Goal: Task Accomplishment & Management: Complete application form

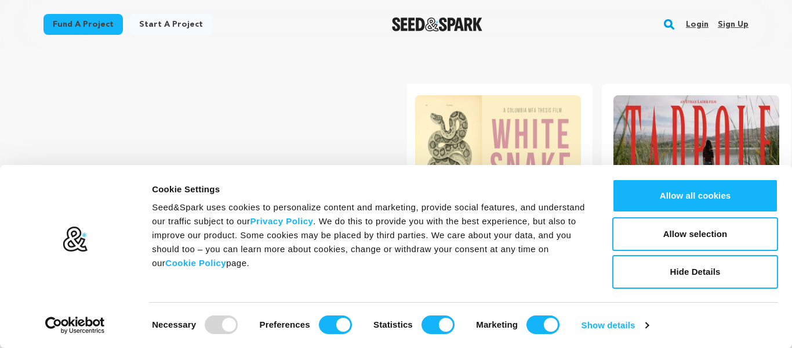
scroll to position [0, 208]
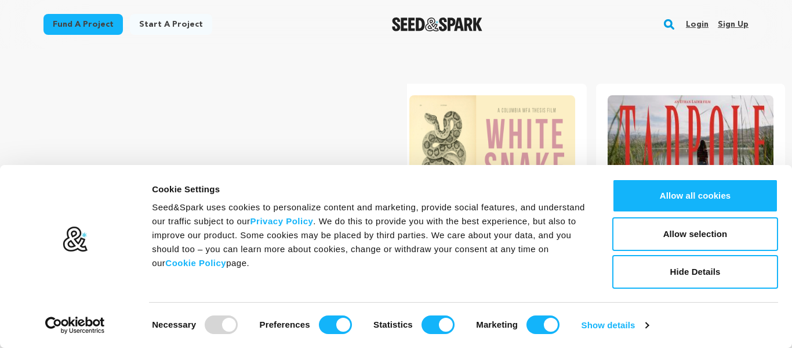
click at [656, 61] on section "Crowdfunding music that matters . Seed&Spark is where creators and audiences wo…" at bounding box center [438, 264] width 709 height 431
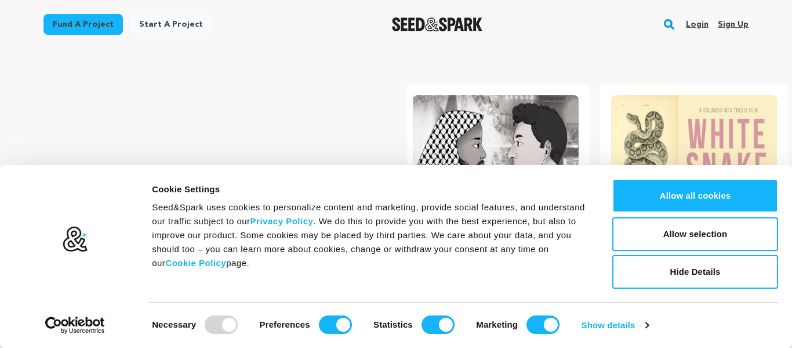
scroll to position [0, 0]
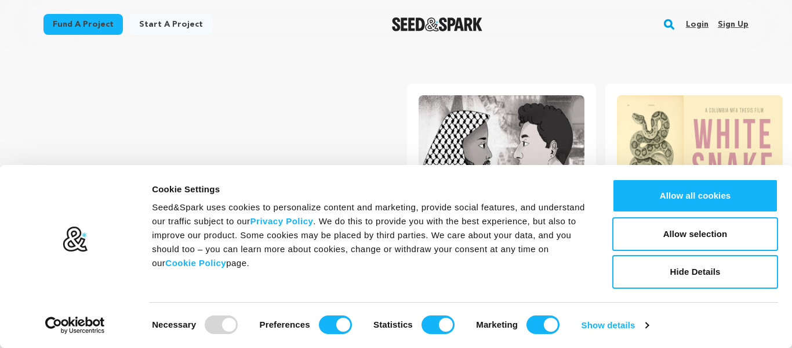
click at [327, 92] on div "Crowdfunding music that matters . Seed&Spark is where creators and audiences wo…" at bounding box center [222, 264] width 277 height 385
click at [700, 277] on button "Hide Details" at bounding box center [696, 272] width 166 height 34
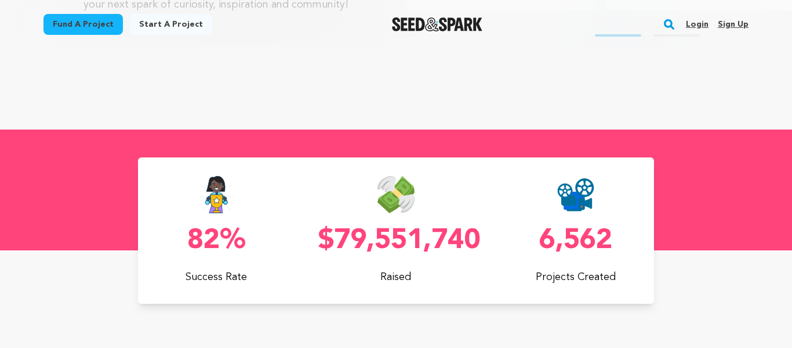
click at [735, 24] on link "Sign up" at bounding box center [733, 24] width 31 height 19
click at [699, 21] on link "Login" at bounding box center [697, 24] width 23 height 19
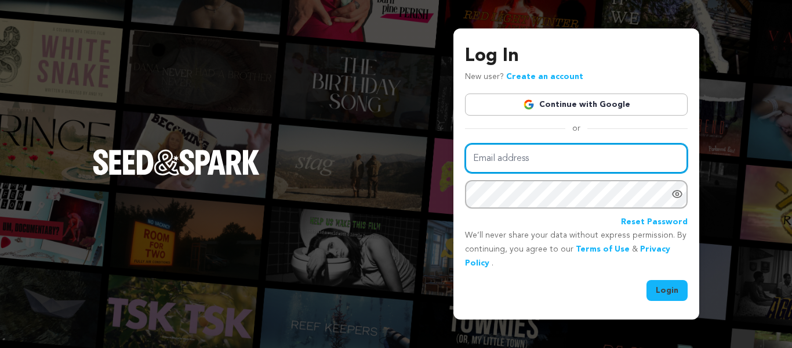
click at [593, 161] on input "Email address" at bounding box center [576, 158] width 223 height 30
type input "Ellesaturner@yahoo.com"
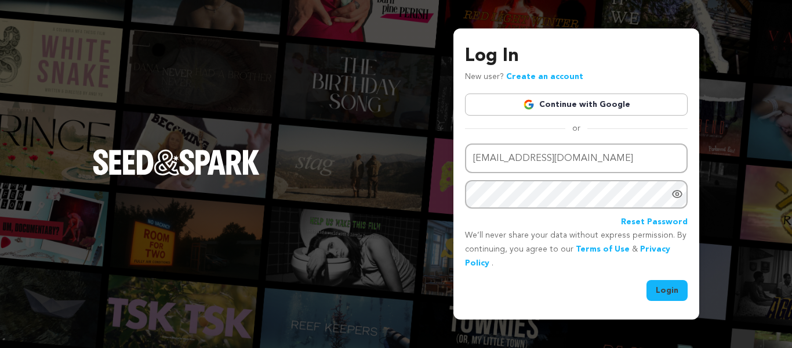
click at [684, 187] on div at bounding box center [680, 194] width 16 height 28
click at [681, 192] on icon "Hide Password" at bounding box center [678, 194] width 12 height 12
click at [675, 294] on button "Login" at bounding box center [667, 290] width 41 height 21
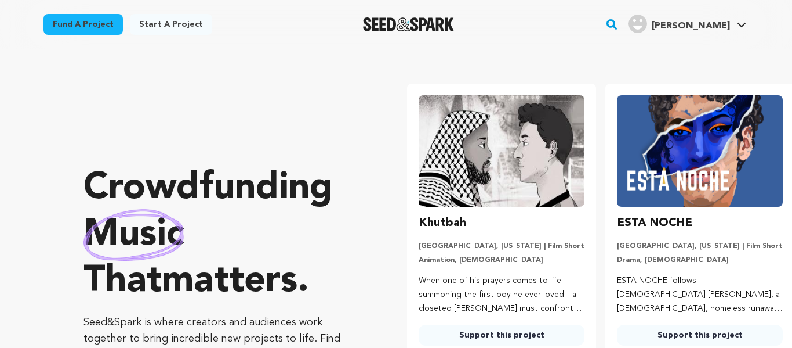
click at [155, 18] on link "Start a project" at bounding box center [171, 24] width 82 height 21
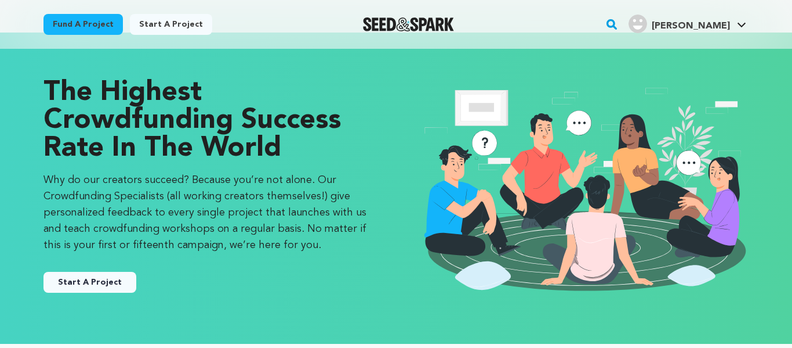
scroll to position [15, 0]
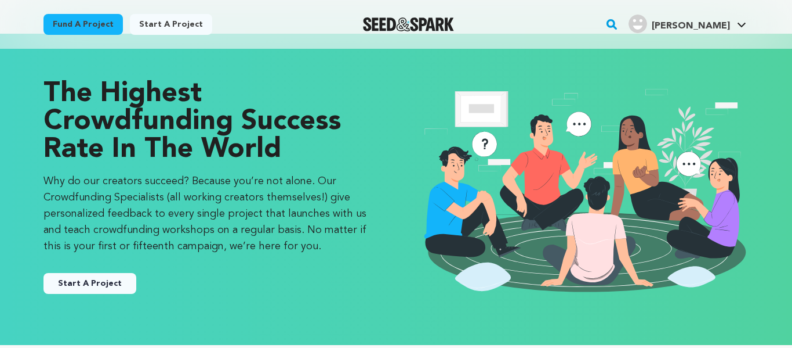
click at [77, 280] on button "Start A Project" at bounding box center [90, 283] width 93 height 21
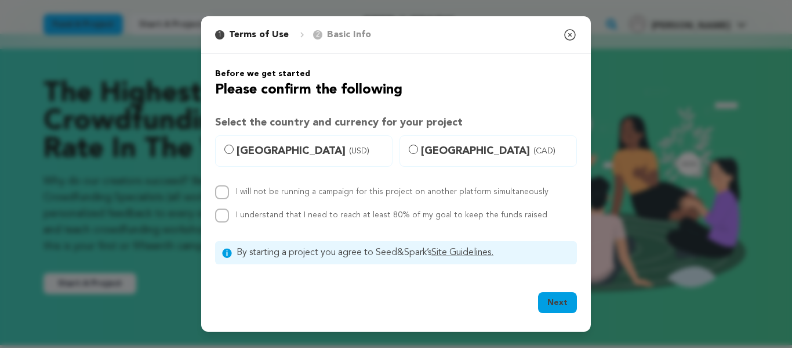
click at [226, 154] on label "[GEOGRAPHIC_DATA] (USD)" at bounding box center [304, 150] width 178 height 31
click at [226, 154] on input "[GEOGRAPHIC_DATA] (USD)" at bounding box center [229, 148] width 9 height 9
radio input "true"
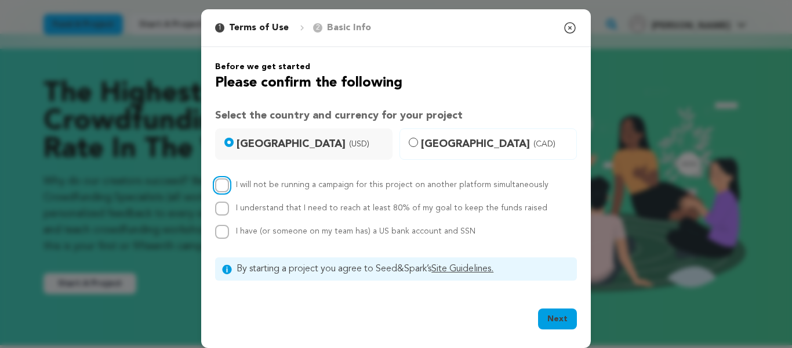
click at [225, 185] on input "I will not be running a campaign for this project on another platform simultane…" at bounding box center [222, 185] width 14 height 14
checkbox input "true"
click at [221, 207] on input "I understand that I need to reach at least 80% of my goal to keep the funds rai…" at bounding box center [222, 208] width 14 height 14
checkbox input "true"
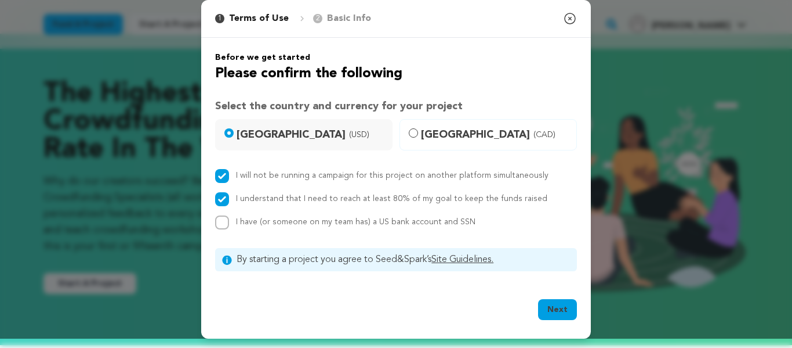
click at [564, 304] on button "Next" at bounding box center [557, 309] width 39 height 21
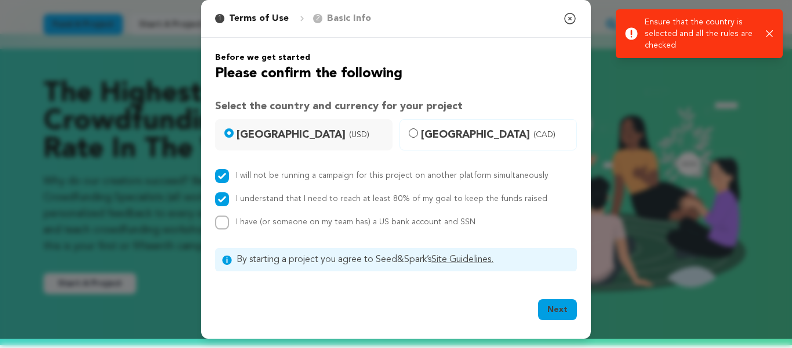
click at [771, 35] on icon "button" at bounding box center [770, 34] width 8 height 8
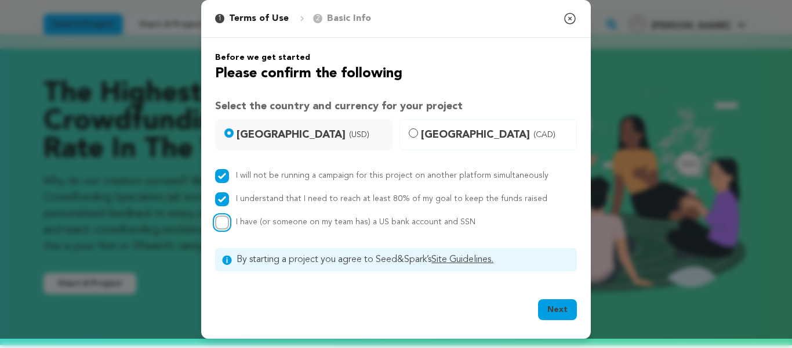
click at [220, 222] on input "I have (or someone on my team has) a US bank account and SSN" at bounding box center [222, 222] width 14 height 14
checkbox input "true"
click at [558, 309] on button "Next" at bounding box center [557, 309] width 39 height 21
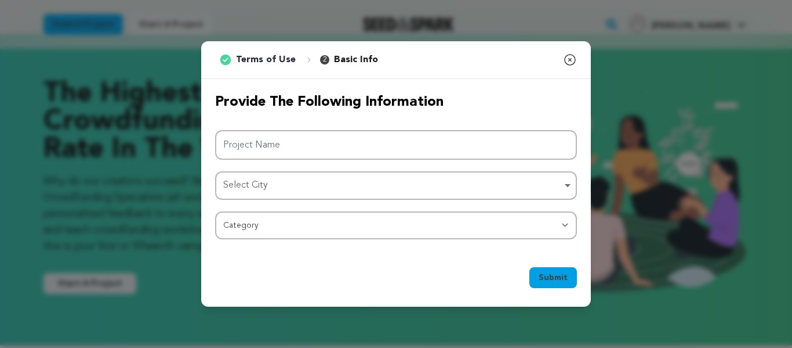
scroll to position [0, 0]
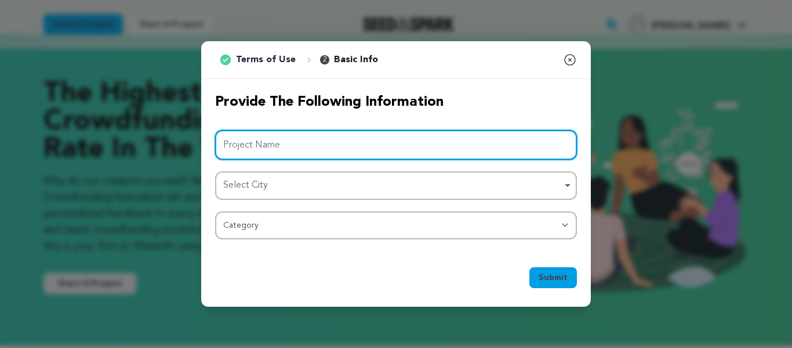
click at [512, 151] on input "Project Name" at bounding box center [396, 145] width 362 height 30
click at [524, 190] on div "Select City Remove item" at bounding box center [392, 185] width 339 height 17
type input "The Christophe Rocancourt Affair"
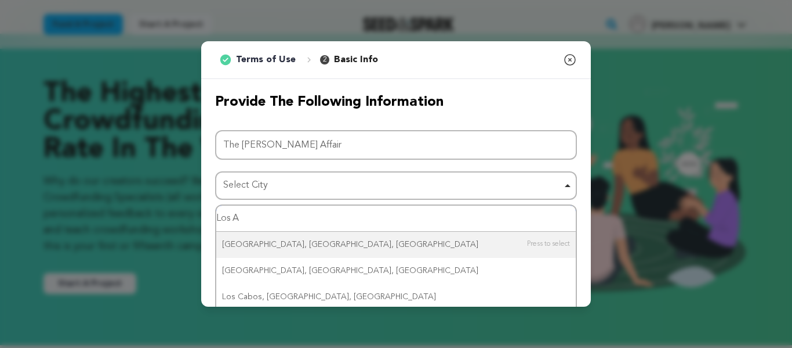
type input "Los An"
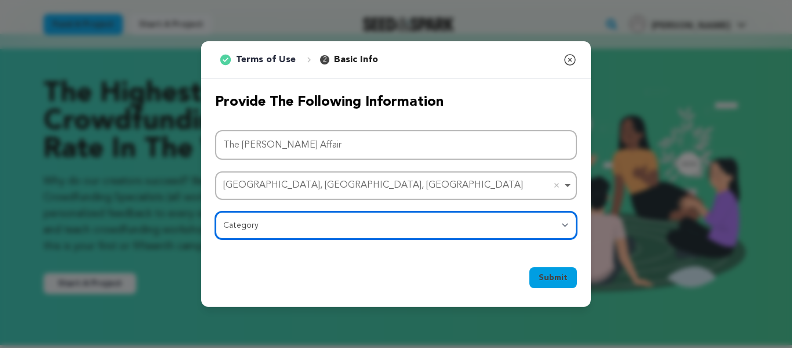
click at [563, 226] on select "Category Film Feature Film Short Series Film Festival Company Music Video VR Ex…" at bounding box center [396, 225] width 362 height 28
select select "382"
click at [215, 211] on select "Category Film Feature Film Short Series Film Festival Company Music Video VR Ex…" at bounding box center [396, 225] width 362 height 28
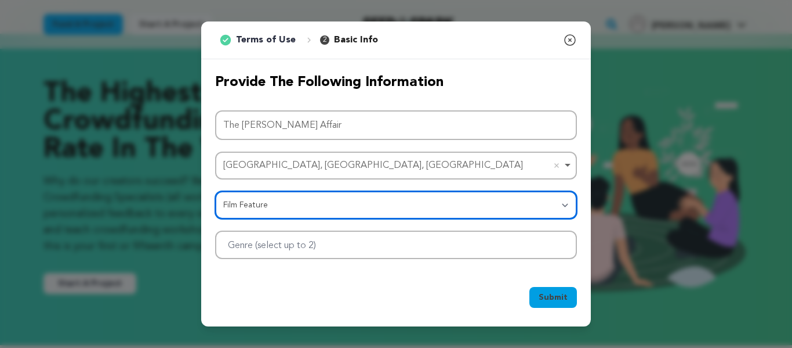
click at [396, 238] on div at bounding box center [396, 244] width 362 height 28
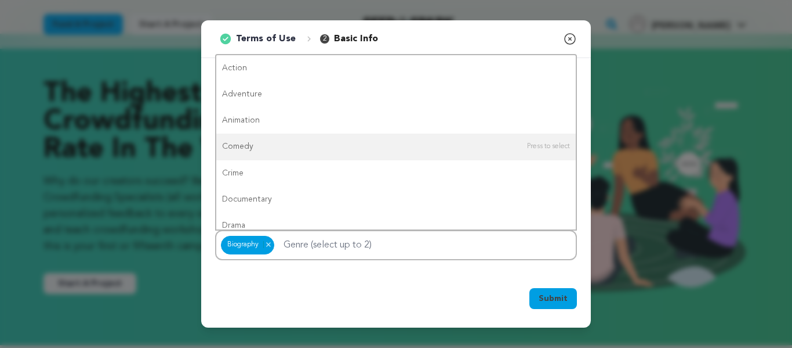
click at [557, 300] on span "Submit" at bounding box center [553, 298] width 29 height 12
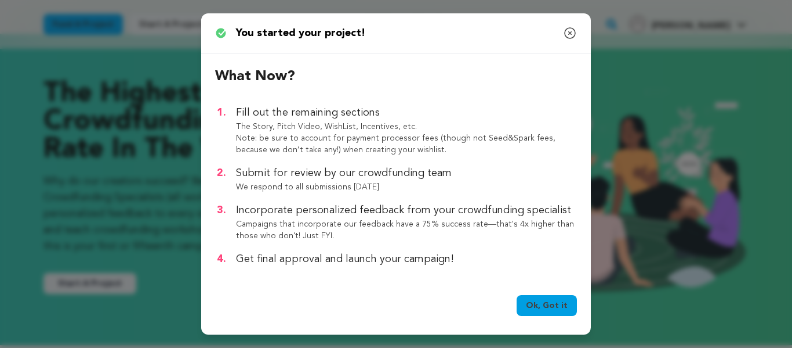
click at [547, 302] on link "Ok, Got it" at bounding box center [547, 305] width 60 height 21
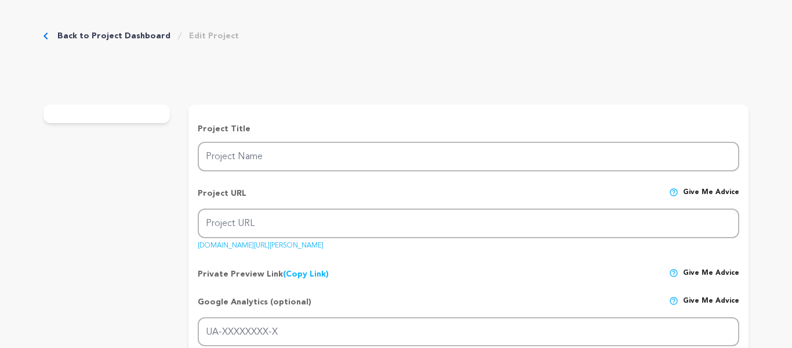
type input "The [PERSON_NAME] Affair"
type input "the-[PERSON_NAME]-affair"
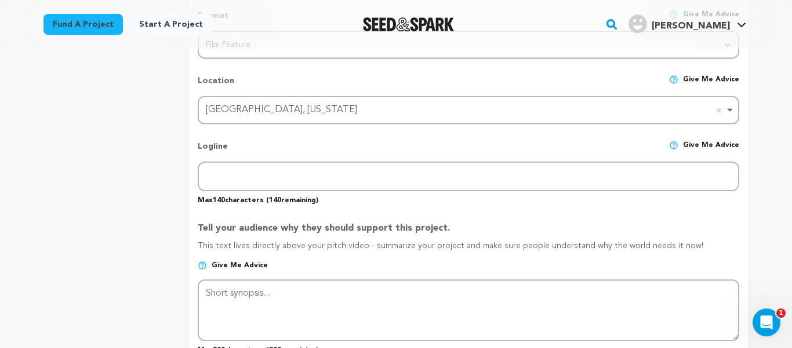
scroll to position [471, 0]
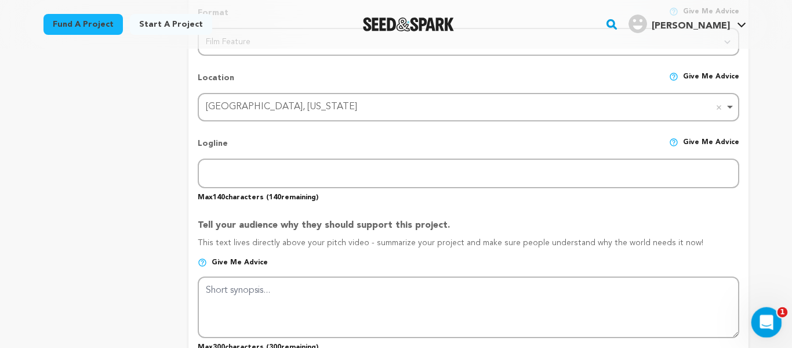
click at [769, 317] on icon "Open Intercom Messenger" at bounding box center [765, 320] width 19 height 19
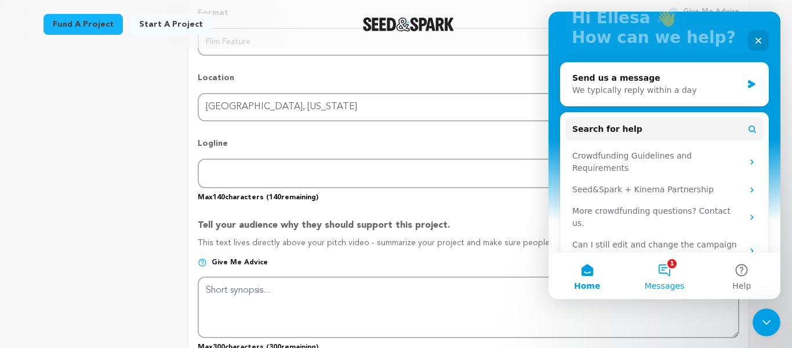
scroll to position [88, 0]
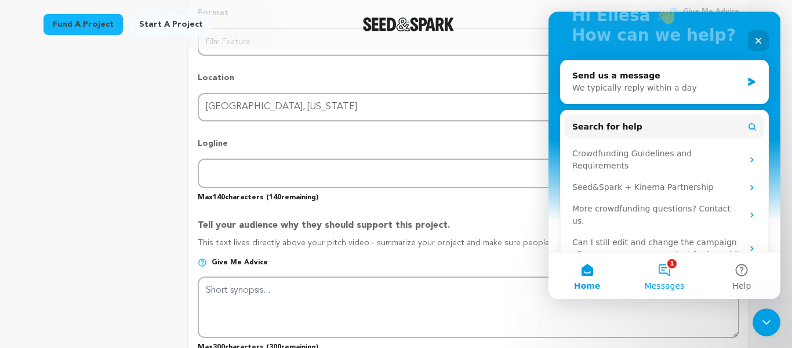
click at [676, 267] on button "1 Messages" at bounding box center [664, 275] width 77 height 46
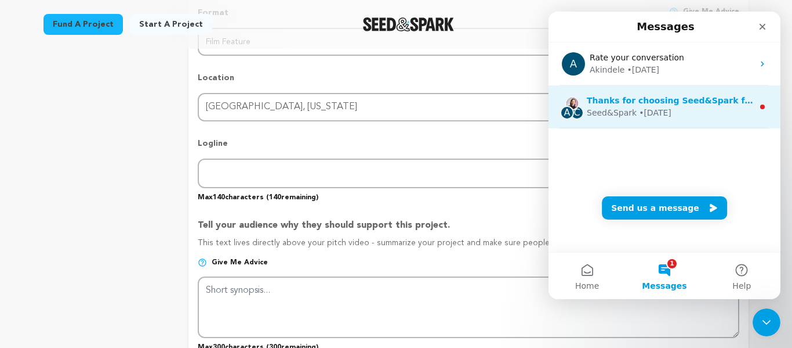
click at [701, 106] on div "Thanks for choosing Seed&Spark for your project! If you have any questions as y…" at bounding box center [670, 101] width 167 height 12
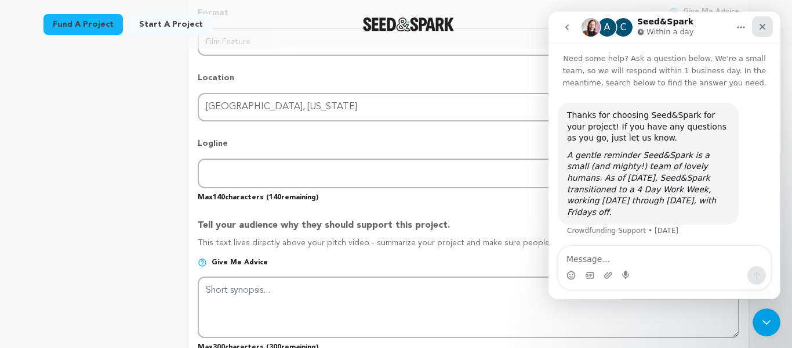
click at [761, 19] on div "Close" at bounding box center [762, 26] width 21 height 21
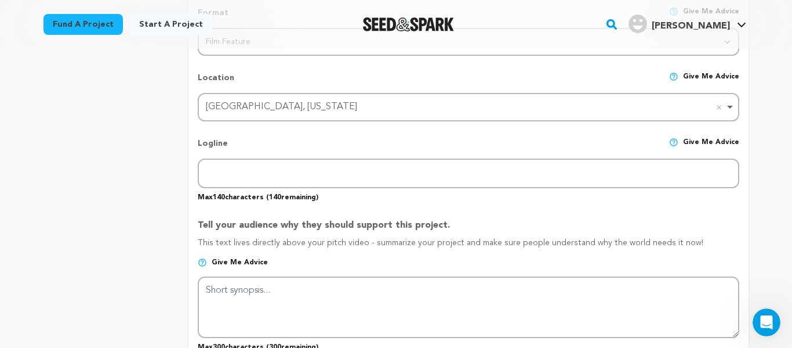
scroll to position [0, 0]
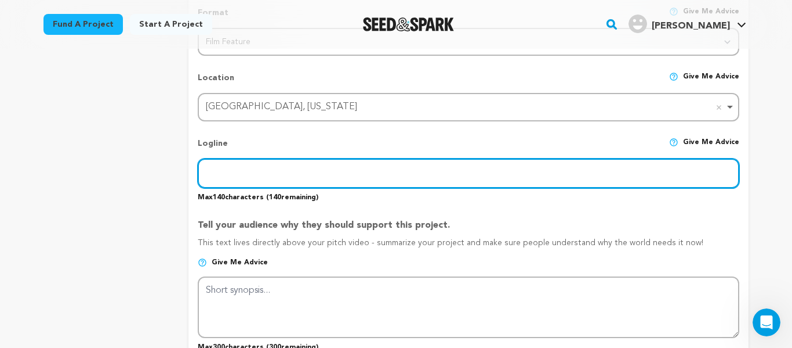
click at [340, 175] on input "text" at bounding box center [469, 173] width 542 height 30
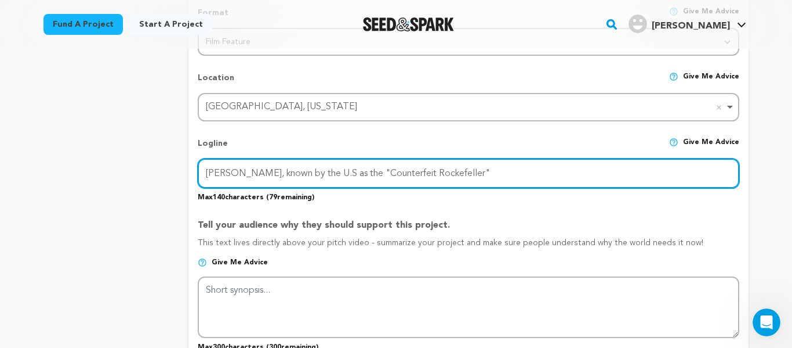
click at [459, 172] on input "[PERSON_NAME], known by the U.S as the "Counterfeit Rockefeller"" at bounding box center [469, 173] width 542 height 30
click at [476, 176] on input "[PERSON_NAME], known by the U.S as the "Counterfeit Rockefeller,"" at bounding box center [469, 173] width 542 height 30
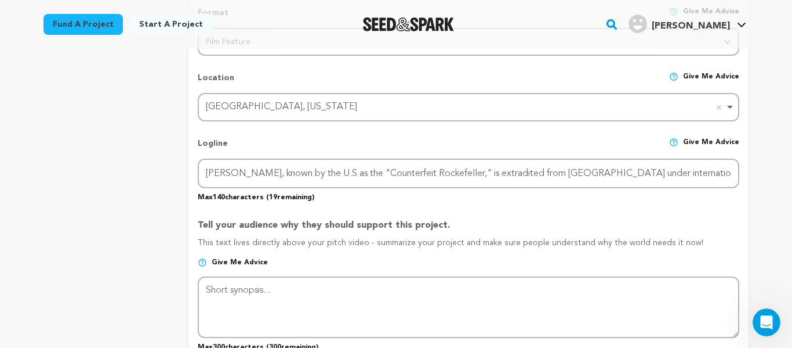
click at [679, 139] on img at bounding box center [673, 141] width 9 height 9
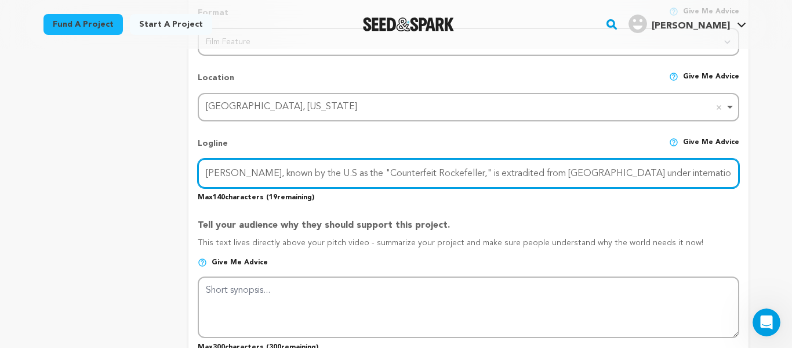
click at [716, 170] on input "[PERSON_NAME], known by the U.S as the "Counterfeit Rockefeller," is extradited…" at bounding box center [469, 173] width 542 height 30
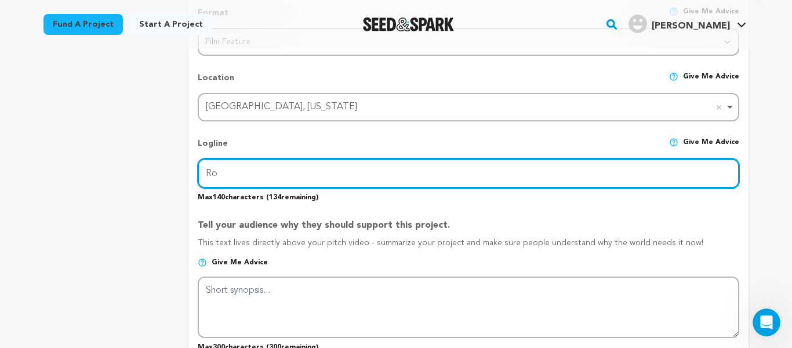
type input "R"
click at [289, 172] on input "Known as "[PERSON_NAME]" at bounding box center [469, 173] width 542 height 30
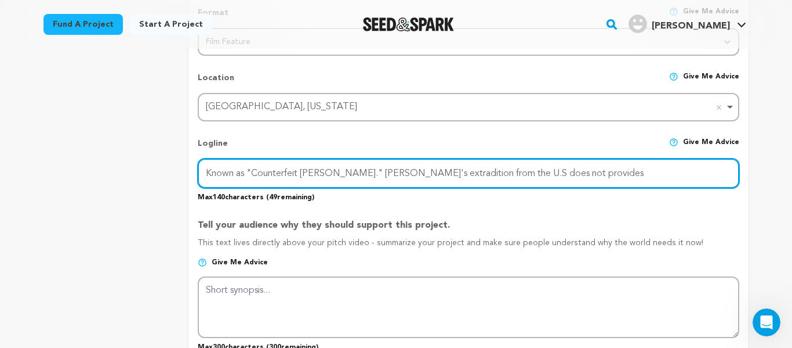
click at [533, 175] on input "Known as "Counterfeit [PERSON_NAME]." [PERSON_NAME]'s extradition from the U.S …" at bounding box center [469, 173] width 542 height 30
click at [511, 173] on input "Known as "Counterfeit [PERSON_NAME]." [PERSON_NAME]'s extradition from the U.S …" at bounding box center [469, 173] width 542 height 30
click at [594, 173] on input "Known as "Counterfeit Rockefeller." [PERSON_NAME]'s extradition from the U.S, d…" at bounding box center [469, 173] width 542 height 30
click at [511, 172] on input "Known as "Counterfeit Rockefeller." [PERSON_NAME]'s extradition from the U.S, d…" at bounding box center [469, 173] width 542 height 30
click at [502, 183] on input "Known as "Counterfeit Rockefeller." [PERSON_NAME]'s extradition from the [GEOGR…" at bounding box center [469, 173] width 542 height 30
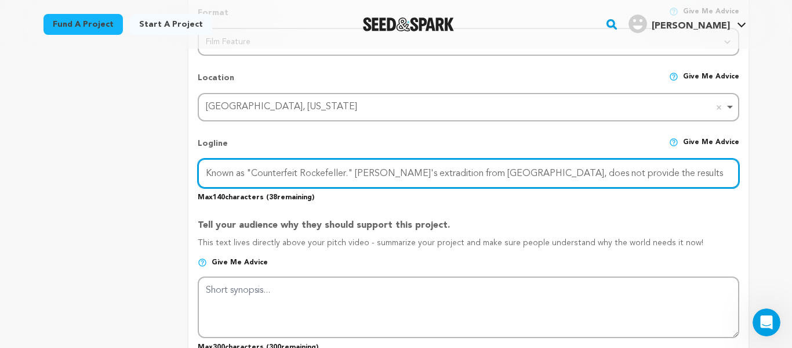
click at [632, 173] on input "Known as "Counterfeit Rockefeller." [PERSON_NAME]'s extradition from [GEOGRAPHI…" at bounding box center [469, 173] width 542 height 30
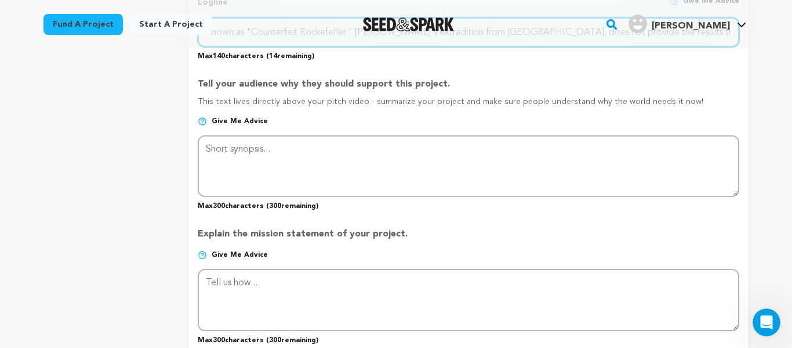
scroll to position [625, 0]
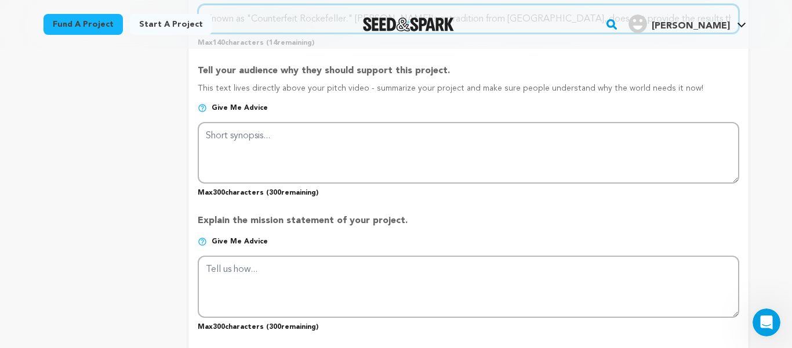
type input "Known as "Counterfeit Rockefeller." [PERSON_NAME]'s extradition from [GEOGRAPHI…"
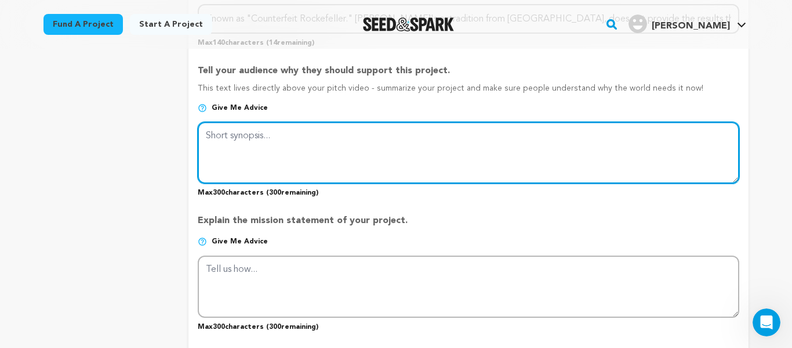
click at [247, 143] on textarea at bounding box center [469, 152] width 542 height 61
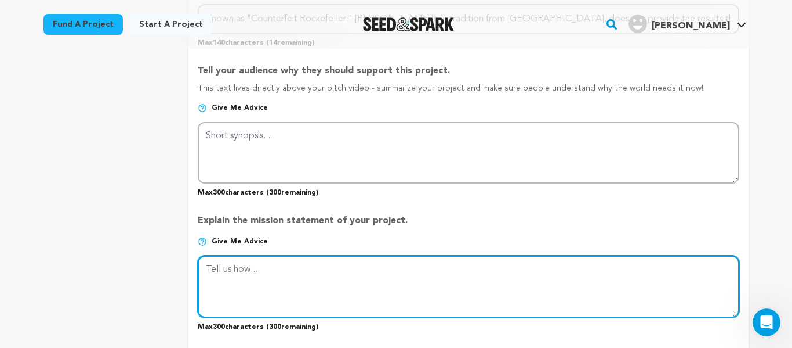
click at [249, 261] on textarea at bounding box center [469, 285] width 542 height 61
click at [223, 270] on textarea at bounding box center [469, 285] width 542 height 61
click at [278, 272] on textarea at bounding box center [469, 285] width 542 height 61
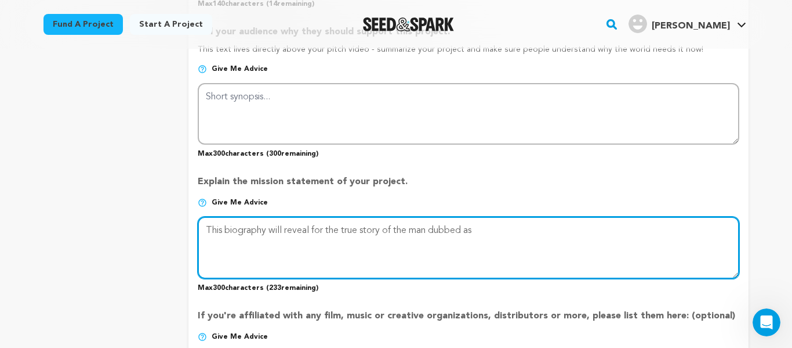
scroll to position [668, 0]
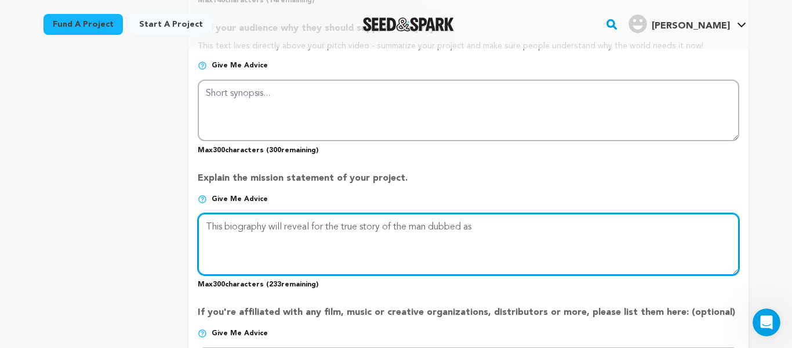
click at [316, 230] on textarea at bounding box center [469, 243] width 542 height 61
drag, startPoint x: 208, startPoint y: 227, endPoint x: 501, endPoint y: 207, distance: 294.3
click at [501, 207] on div "Explain the mission statement of your project. Give me advice Max 300 character…" at bounding box center [469, 225] width 542 height 126
click at [430, 231] on textarea at bounding box center [469, 243] width 542 height 61
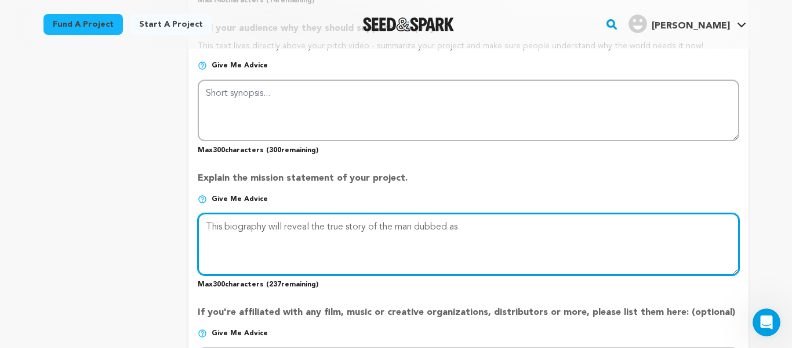
click at [430, 231] on textarea at bounding box center [469, 243] width 542 height 61
click at [214, 233] on textarea at bounding box center [469, 243] width 542 height 61
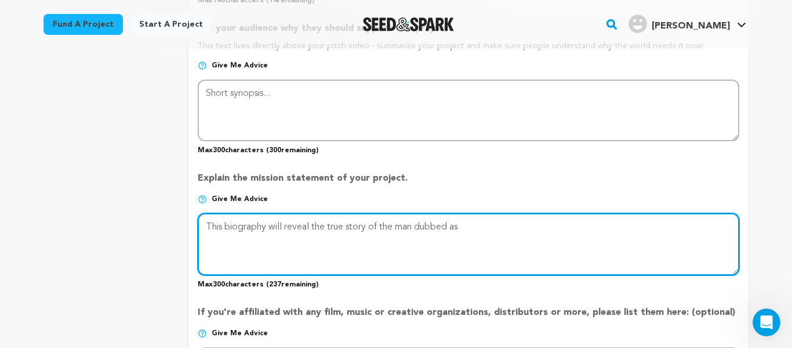
type textarea "This biography will reveal the true story of the man dubbed as"
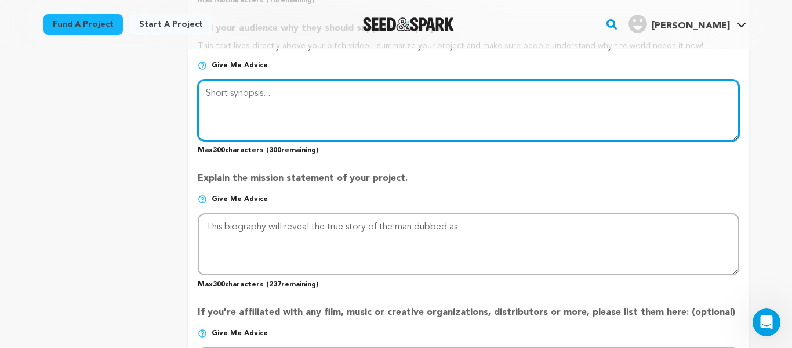
click at [214, 94] on textarea at bounding box center [469, 109] width 542 height 61
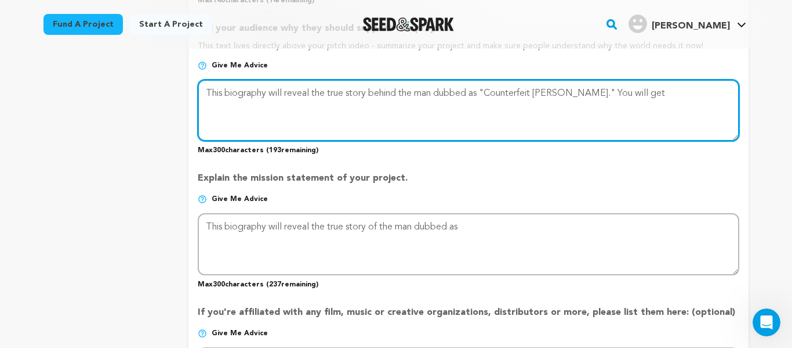
type textarea "This biography will reveal the true story behind the man dubbed as "Counterfeit…"
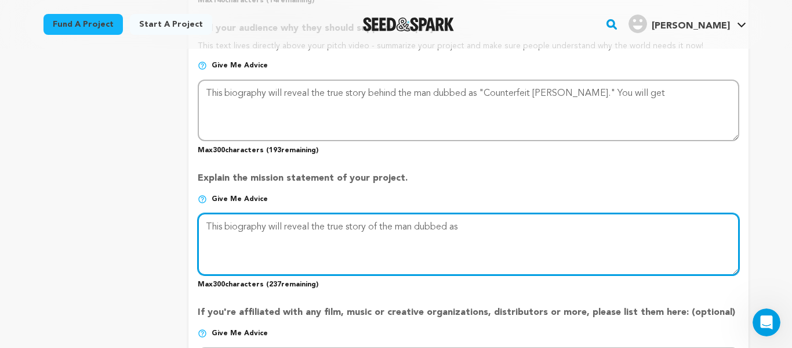
drag, startPoint x: 207, startPoint y: 226, endPoint x: 542, endPoint y: 201, distance: 336.8
click at [542, 201] on div "Explain the mission statement of your project. Give me advice Max 300 character…" at bounding box center [469, 225] width 542 height 126
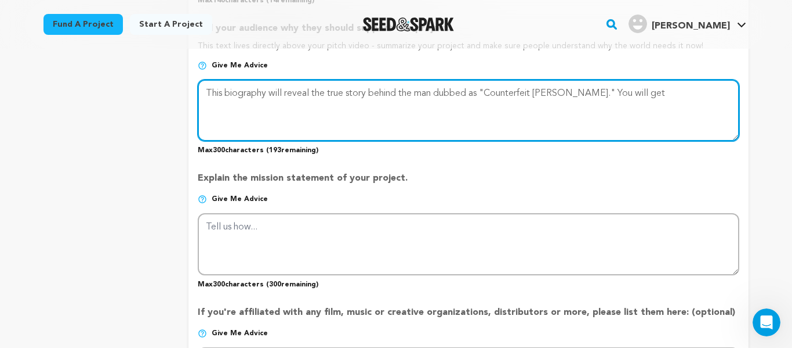
click at [615, 107] on textarea at bounding box center [469, 109] width 542 height 61
click at [645, 97] on textarea at bounding box center [469, 109] width 542 height 61
click at [665, 98] on textarea at bounding box center [469, 109] width 542 height 61
click at [705, 96] on textarea at bounding box center [469, 109] width 542 height 61
click at [270, 108] on textarea at bounding box center [469, 109] width 542 height 61
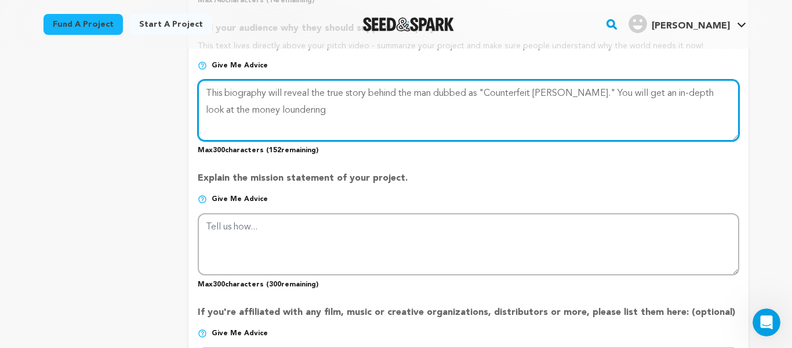
click at [275, 118] on textarea at bounding box center [469, 109] width 542 height 61
click at [260, 115] on textarea at bounding box center [469, 109] width 542 height 61
click at [303, 114] on textarea at bounding box center [469, 109] width 542 height 61
click at [587, 112] on textarea at bounding box center [469, 109] width 542 height 61
click at [598, 111] on textarea at bounding box center [469, 109] width 542 height 61
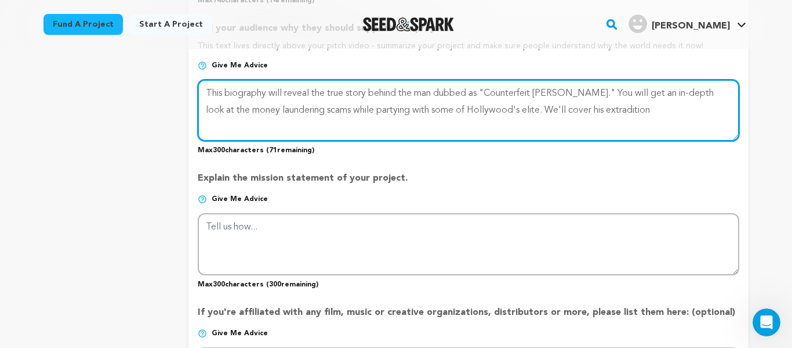
click at [640, 111] on textarea at bounding box center [469, 109] width 542 height 61
click at [272, 125] on textarea at bounding box center [469, 109] width 542 height 61
click at [220, 131] on textarea at bounding box center [469, 109] width 542 height 61
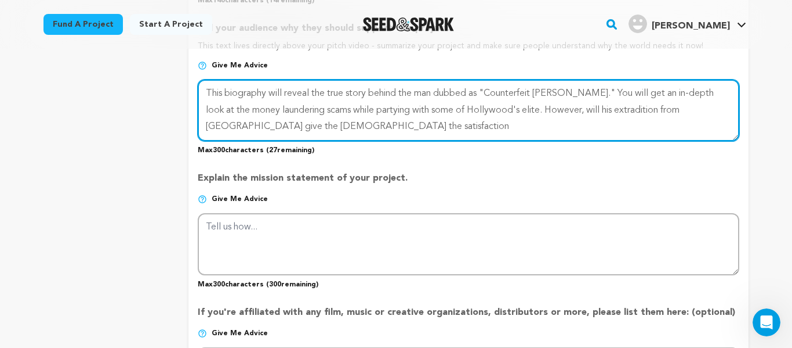
click at [285, 131] on textarea at bounding box center [469, 109] width 542 height 61
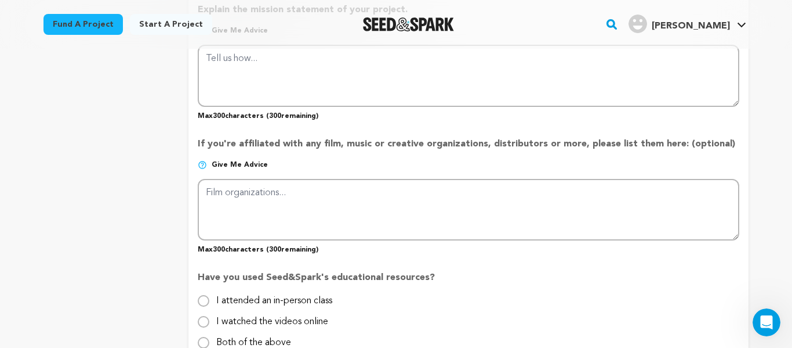
scroll to position [837, 0]
type textarea "This biography will reveal the true story behind the man dubbed as "Counterfeit…"
click at [640, 325] on div "I watched the videos online" at bounding box center [469, 321] width 542 height 14
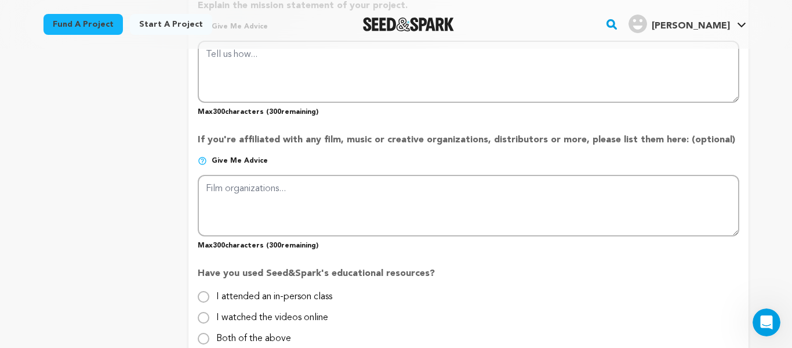
scroll to position [839, 0]
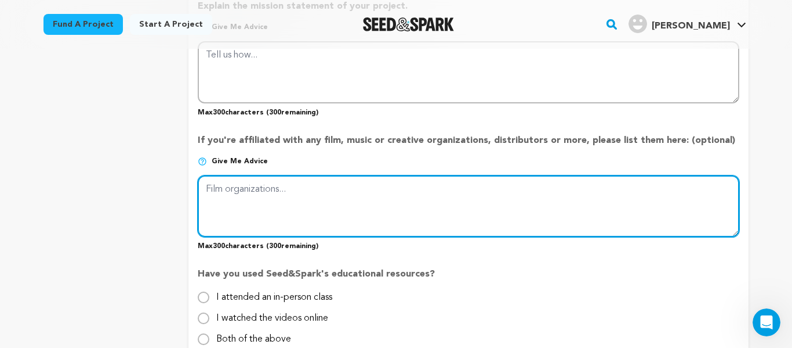
click at [239, 193] on textarea at bounding box center [469, 205] width 542 height 61
type textarea "P"
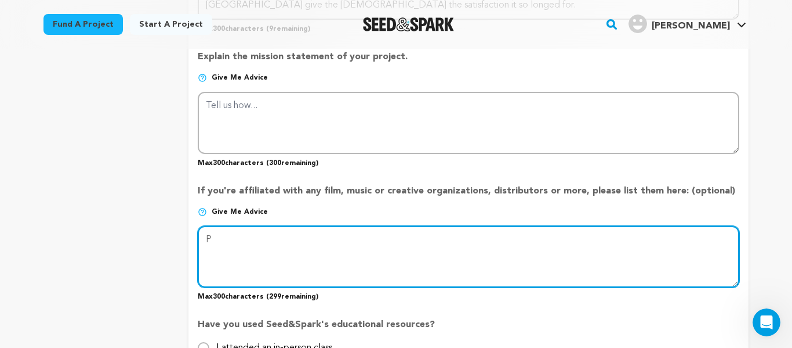
scroll to position [791, 0]
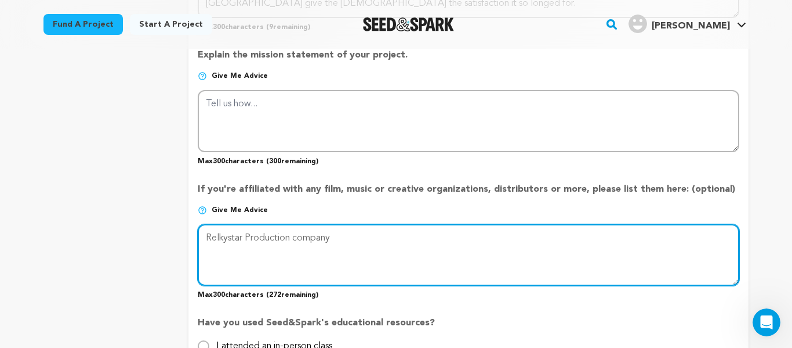
click at [295, 240] on textarea at bounding box center [469, 254] width 542 height 61
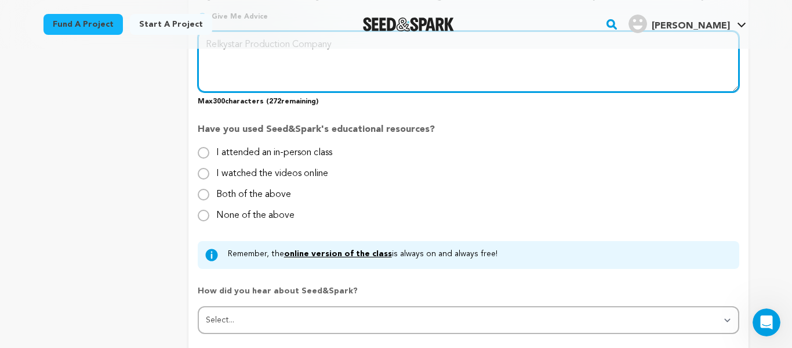
scroll to position [985, 0]
type textarea "Relkystar Production Company"
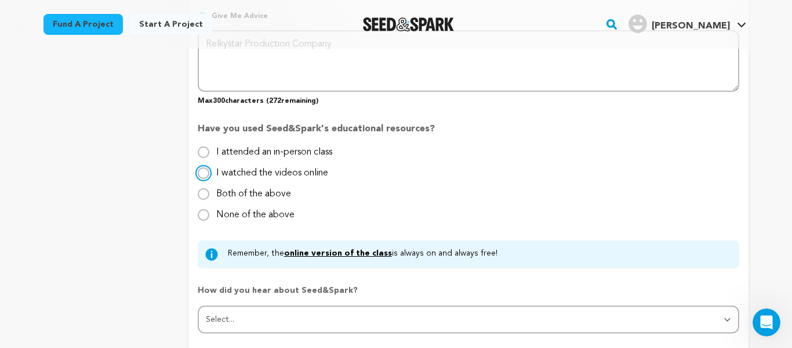
click at [203, 173] on input "I watched the videos online" at bounding box center [204, 173] width 12 height 12
radio input "true"
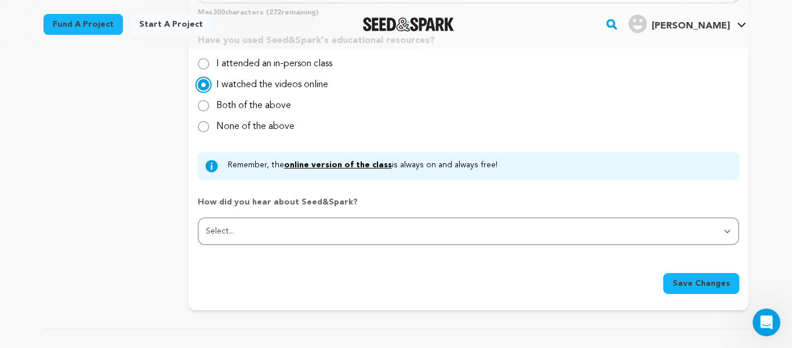
scroll to position [1073, 0]
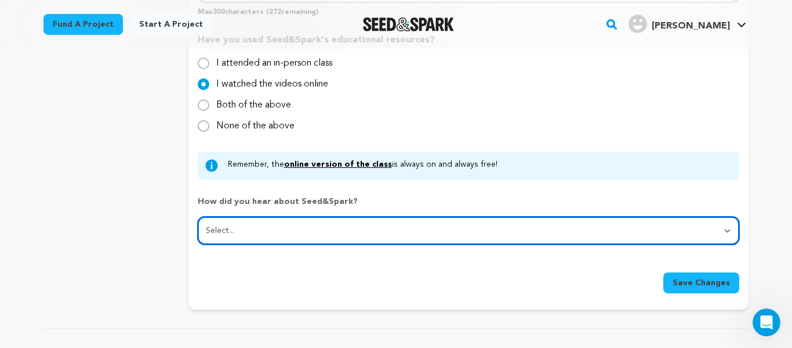
click at [378, 227] on select "Select... From a friend Social media Film festival or film organization Took an…" at bounding box center [469, 230] width 542 height 28
select select "5"
click at [198, 216] on select "Select... From a friend Social media Film festival or film organization Took an…" at bounding box center [469, 230] width 542 height 28
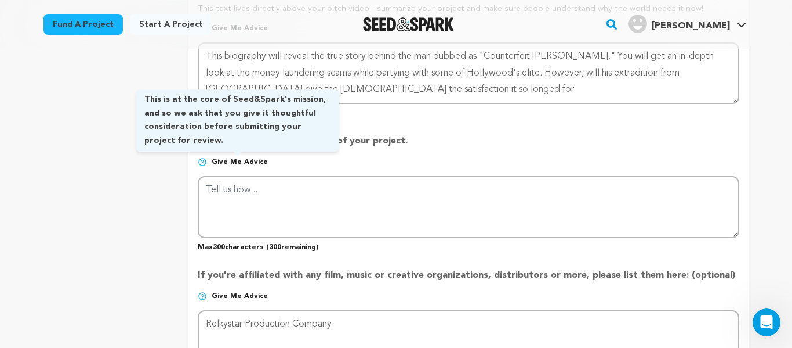
scroll to position [705, 0]
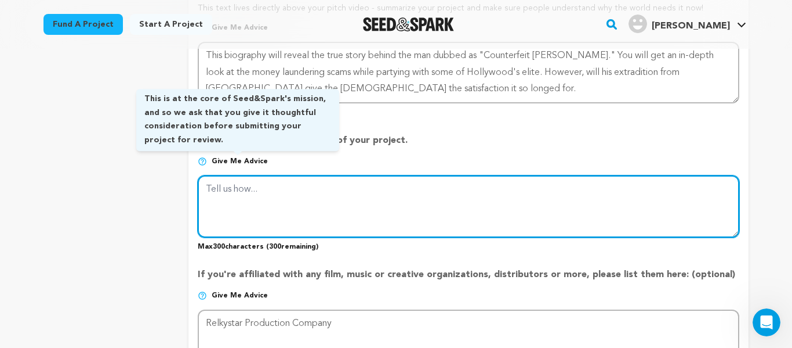
click at [393, 191] on textarea at bounding box center [469, 205] width 542 height 61
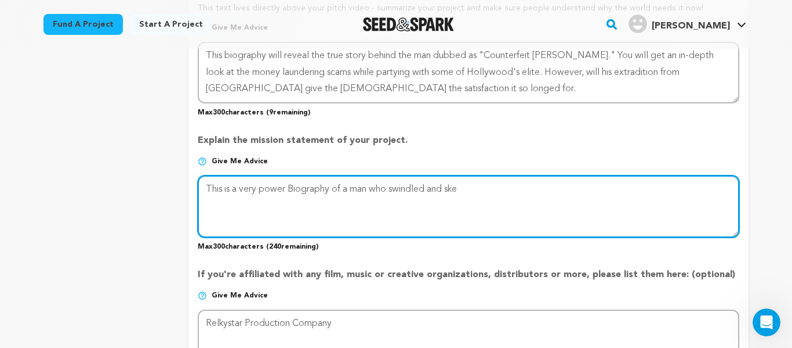
click at [291, 186] on textarea at bounding box center [469, 205] width 542 height 61
click at [484, 196] on textarea at bounding box center [469, 205] width 542 height 61
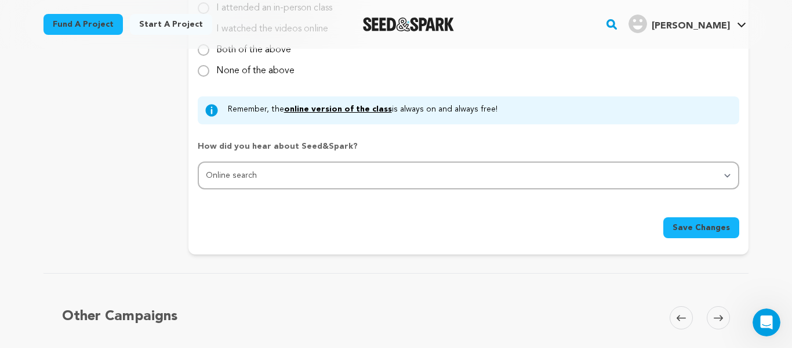
scroll to position [1130, 0]
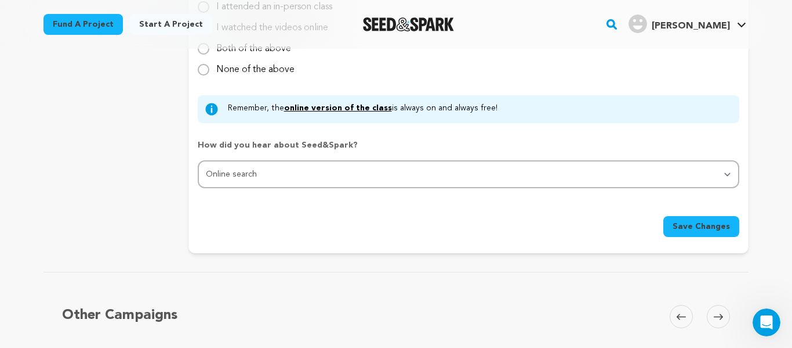
type textarea "This is a very powerful biography of a man who schemed his way into peoples liv…"
click at [714, 223] on span "Save Changes" at bounding box center [701, 226] width 57 height 12
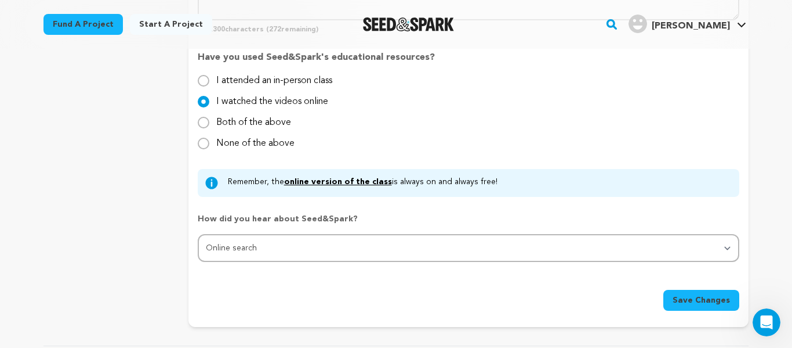
scroll to position [1057, 0]
click at [703, 298] on span "Save Changes" at bounding box center [701, 299] width 57 height 12
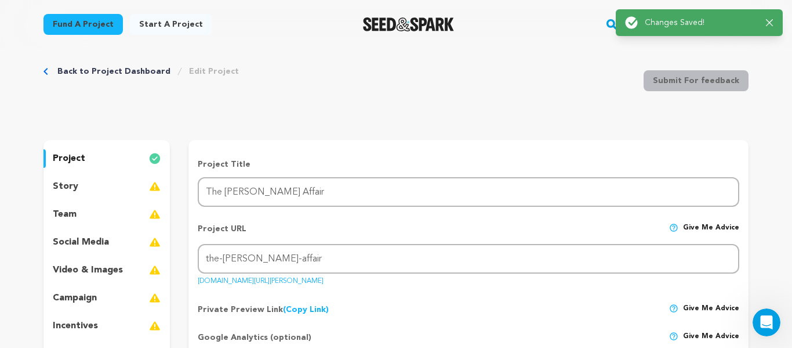
scroll to position [0, 0]
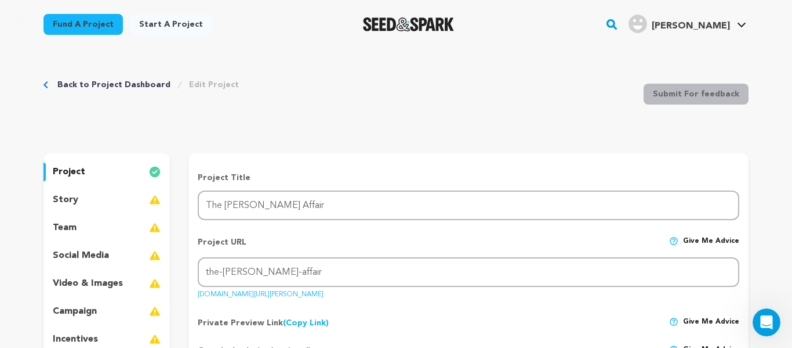
click at [156, 200] on img at bounding box center [155, 200] width 12 height 14
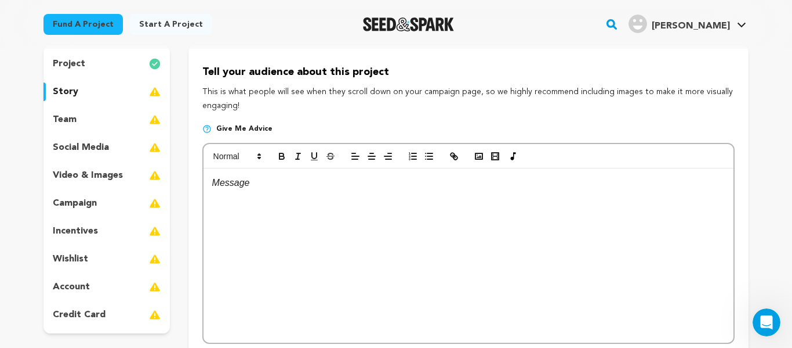
scroll to position [106, 0]
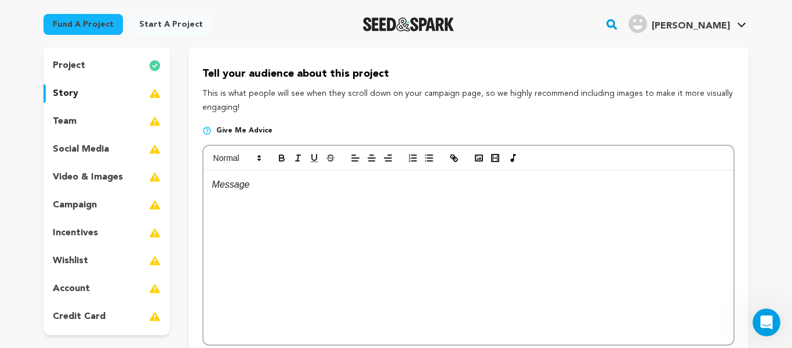
click at [257, 182] on p at bounding box center [468, 184] width 513 height 15
click at [158, 68] on img at bounding box center [155, 66] width 12 height 14
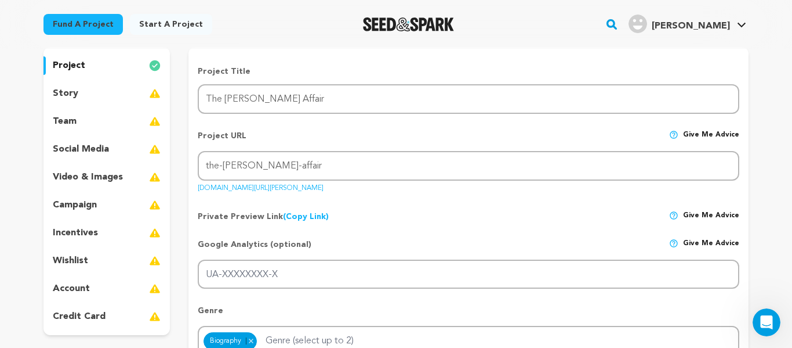
scroll to position [88, 0]
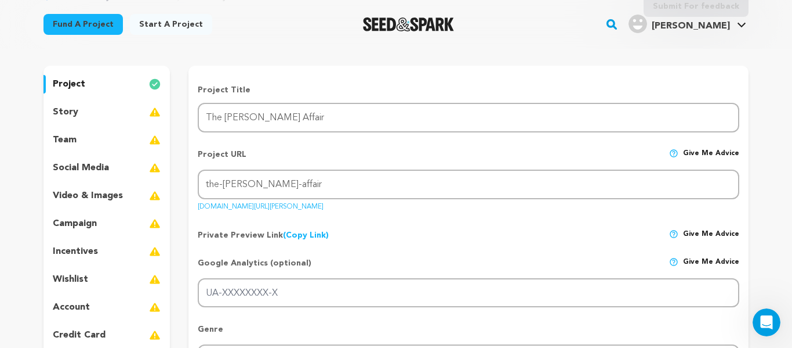
click at [157, 140] on img at bounding box center [155, 140] width 12 height 14
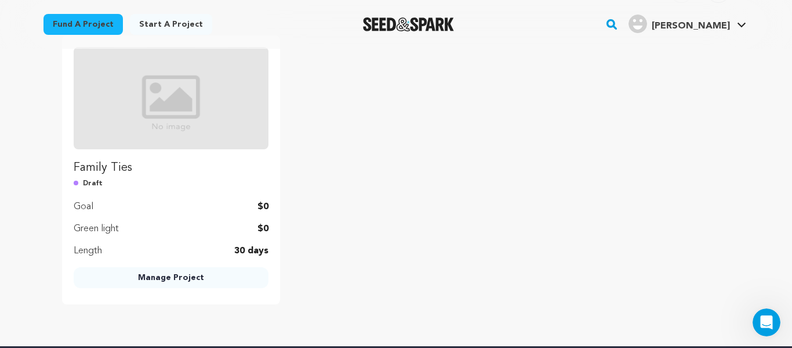
scroll to position [778, 0]
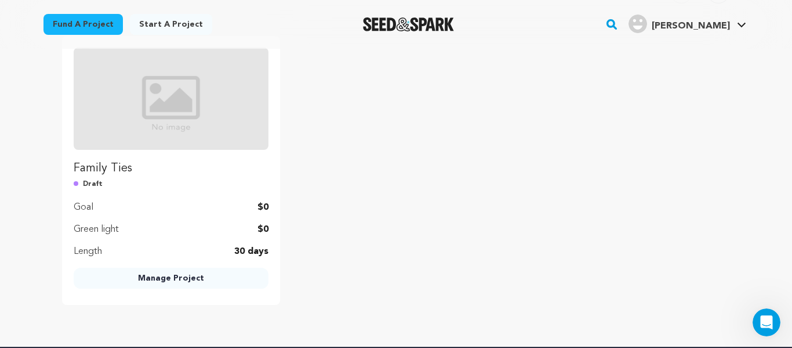
click at [189, 278] on link "Manage Project" at bounding box center [171, 277] width 195 height 21
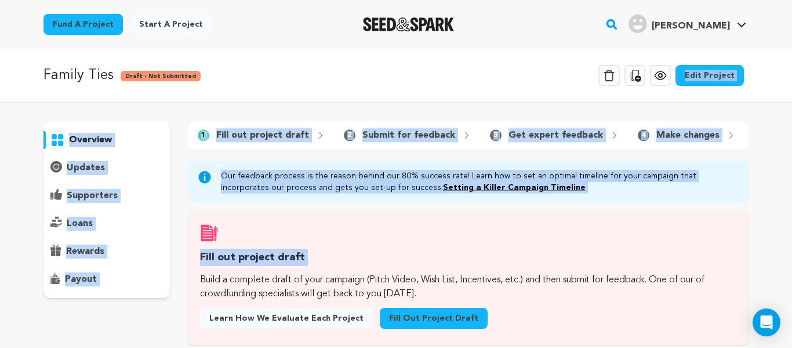
drag, startPoint x: 0, startPoint y: 0, endPoint x: 275, endPoint y: 79, distance: 286.2
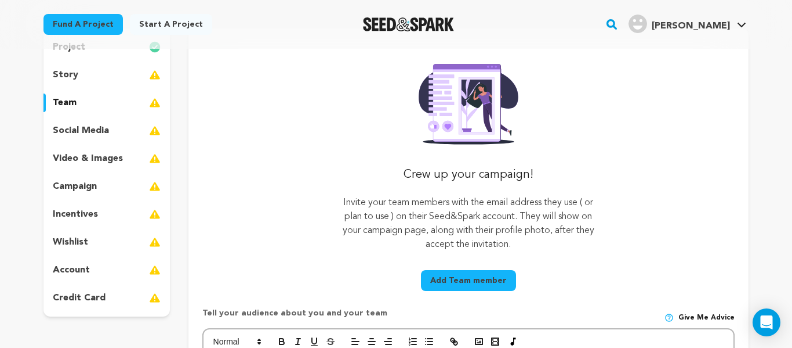
scroll to position [120, 0]
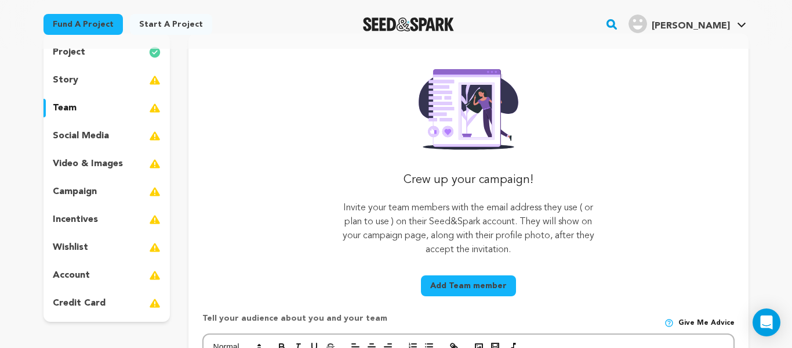
click at [154, 110] on img at bounding box center [155, 108] width 12 height 14
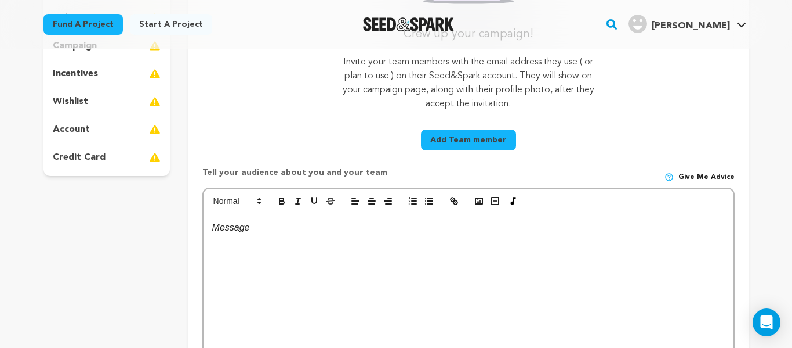
scroll to position [274, 0]
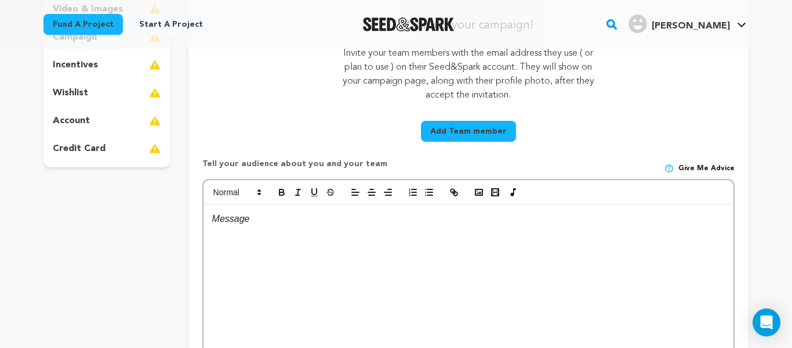
click at [472, 128] on button "Add Team member" at bounding box center [468, 131] width 95 height 21
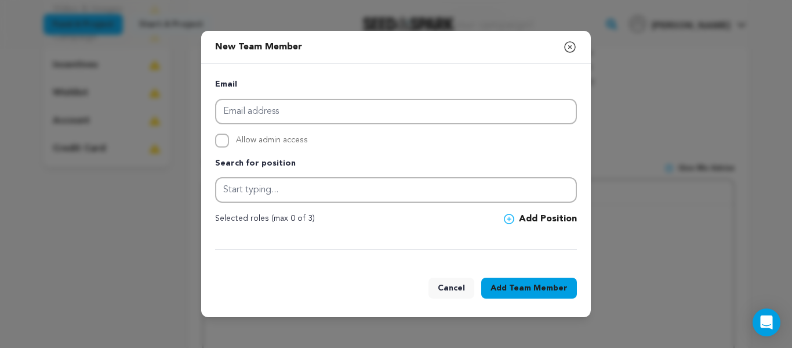
click at [569, 48] on icon "button" at bounding box center [570, 47] width 10 height 10
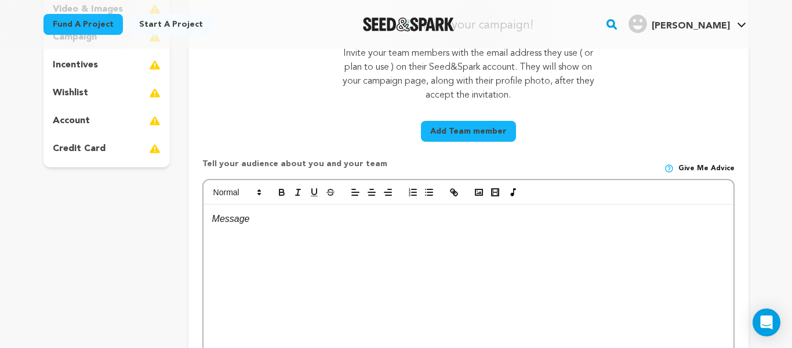
click at [215, 221] on p at bounding box center [468, 218] width 513 height 15
click at [262, 221] on p "The Director [PERSON_NAME]" at bounding box center [468, 218] width 513 height 15
click at [363, 223] on p "The Director: [PERSON_NAME]" at bounding box center [468, 218] width 513 height 15
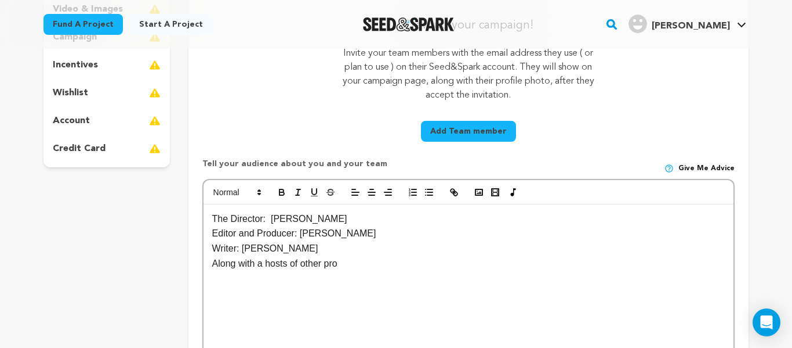
click at [274, 270] on p "Along with a hosts of other pro" at bounding box center [468, 263] width 513 height 15
click at [348, 270] on p at bounding box center [468, 277] width 513 height 15
click at [336, 266] on p "Along with a host of other pro" at bounding box center [468, 263] width 513 height 15
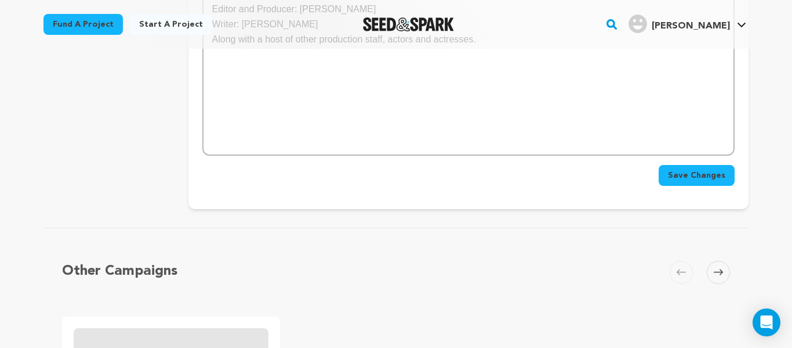
scroll to position [500, 0]
click at [704, 173] on span "Save Changes" at bounding box center [696, 174] width 57 height 12
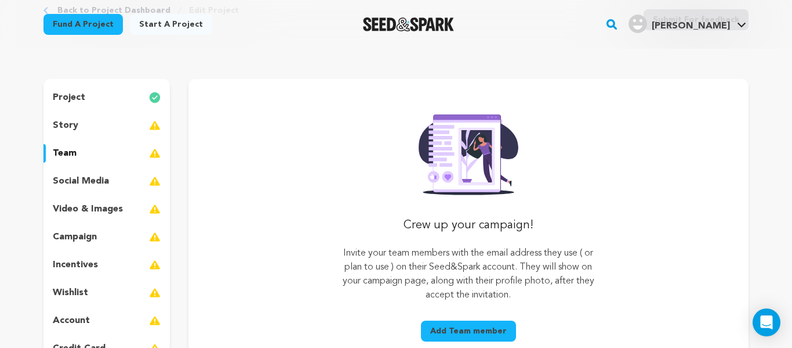
scroll to position [74, 0]
click at [154, 128] on img at bounding box center [155, 126] width 12 height 14
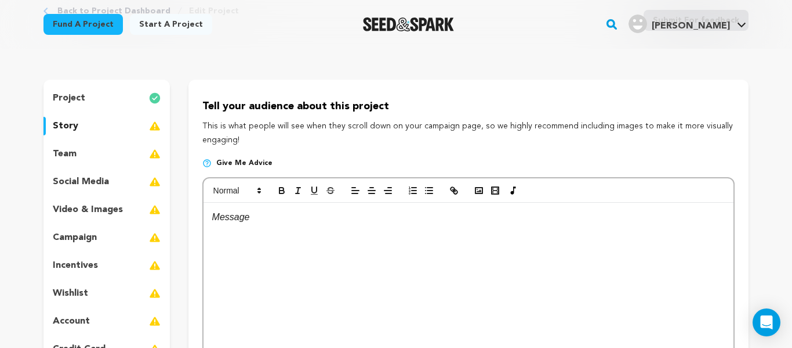
click at [221, 219] on p at bounding box center [468, 216] width 513 height 15
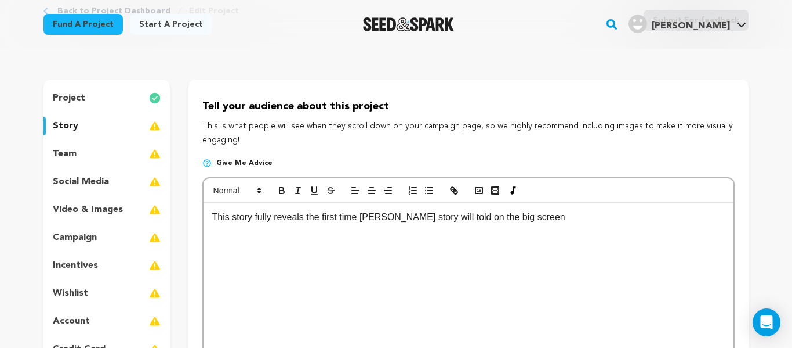
click at [488, 221] on p "This story fully reveals the first time Christophe Rocancourt story will told o…" at bounding box center [468, 216] width 513 height 15
click at [613, 220] on p "This story fully reveals the first time Christophe Rocancourt story will be tol…" at bounding box center [468, 216] width 513 height 15
click at [252, 223] on p "This story fully reveals the first time Christophe Rocancourt story will be tol…" at bounding box center [468, 216] width 513 height 15
click at [352, 221] on p "This film fully reveals the first time Christophe Rocancourt story will be told…" at bounding box center [468, 216] width 513 height 15
click at [553, 222] on p "This film fully reveals the Christophe Rocancourt story will be told on the big…" at bounding box center [468, 216] width 513 height 15
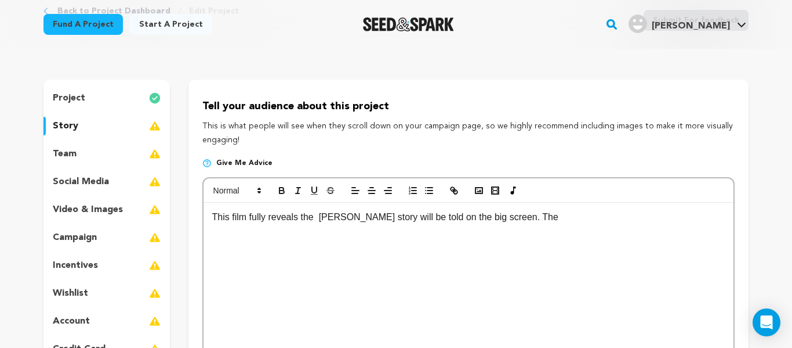
click at [319, 219] on p "This film fully reveals the Christophe Rocancourt story will be told on the big…" at bounding box center [468, 216] width 513 height 15
click at [301, 219] on p "This film fully reveals the Christophe Rocancourt story will be told on the big…" at bounding box center [468, 216] width 513 height 15
click at [248, 216] on p "This film fully reveal the Christophe Rocancourt story will be told on the big …" at bounding box center [468, 216] width 513 height 15
click at [330, 219] on p "This film will fully reveal the Christophe Rocancourt story will be told on the…" at bounding box center [468, 216] width 513 height 15
click at [675, 216] on p "This film will fully reveal the twists and turns behind the Christophe Rocancou…" at bounding box center [468, 216] width 513 height 15
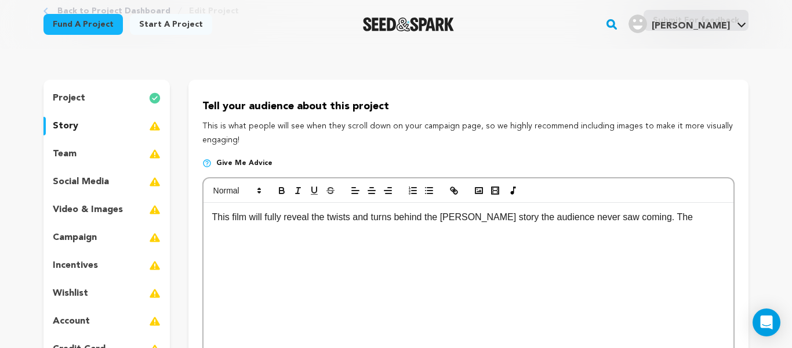
click at [710, 220] on p "This film will fully reveal the twists and turns behind the Christophe Rocancou…" at bounding box center [468, 216] width 513 height 15
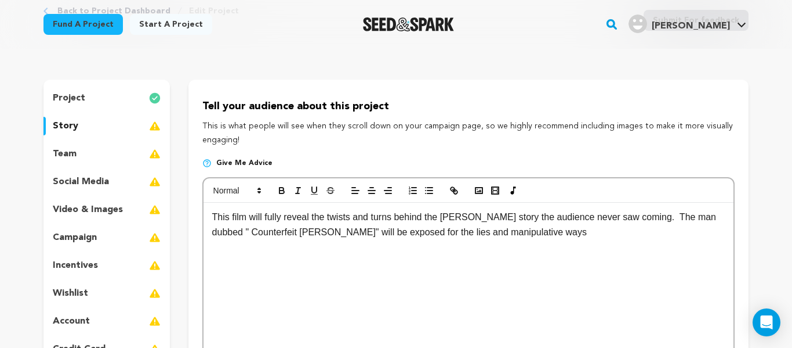
click at [398, 231] on p "This film will fully reveal the twists and turns behind the Christophe Rocancou…" at bounding box center [468, 224] width 513 height 30
click at [464, 234] on p "This film will fully reveal the twists and turns behind the Christophe Rocancou…" at bounding box center [468, 224] width 513 height 30
click at [460, 235] on p "This film will fully reveal the twists and turns behind the Christophe Rocancou…" at bounding box center [468, 224] width 513 height 30
click at [577, 238] on p "This film will fully reveal the twists and turns behind the Christophe Rocancou…" at bounding box center [468, 224] width 513 height 30
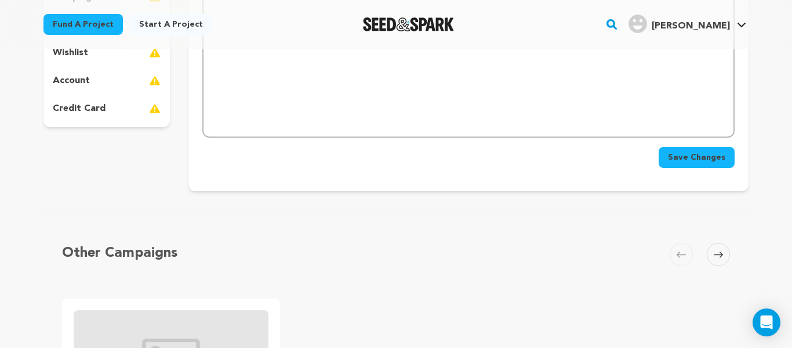
scroll to position [314, 0]
click at [703, 160] on span "Save Changes" at bounding box center [696, 157] width 57 height 12
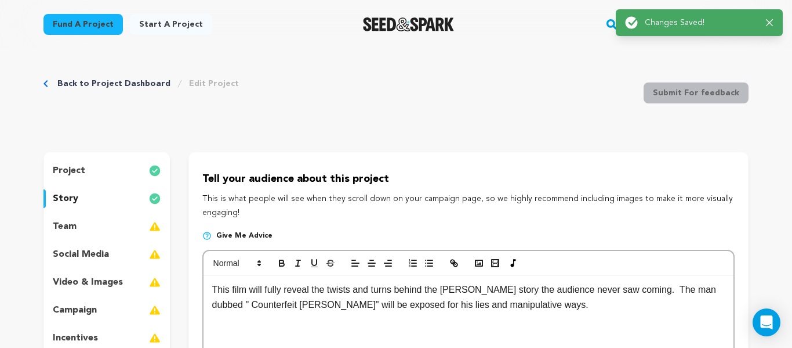
scroll to position [0, 0]
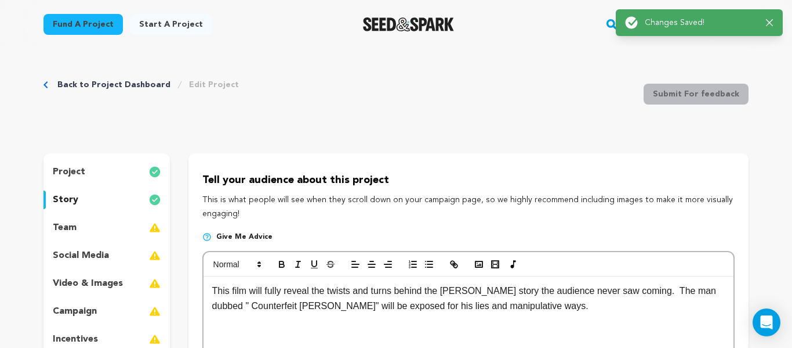
click at [154, 225] on img at bounding box center [155, 227] width 12 height 14
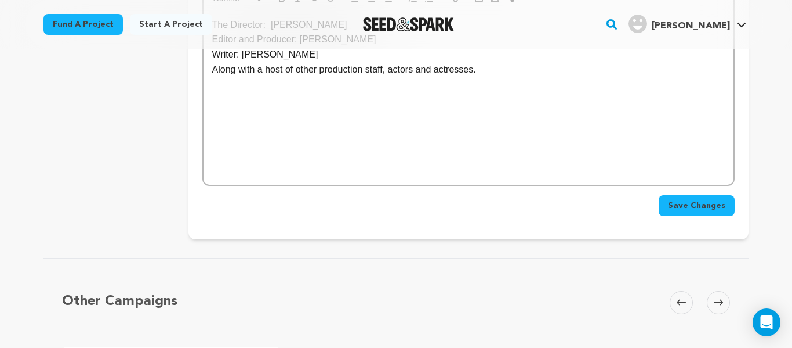
scroll to position [471, 0]
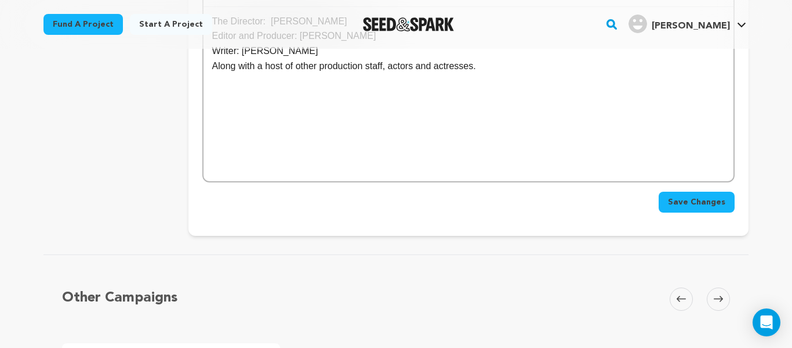
click at [694, 211] on button "Save Changes" at bounding box center [697, 201] width 76 height 21
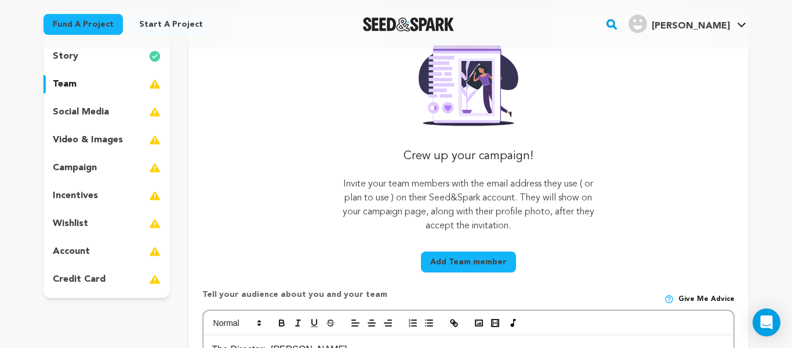
scroll to position [144, 0]
click at [487, 258] on button "Add Team member" at bounding box center [468, 261] width 95 height 21
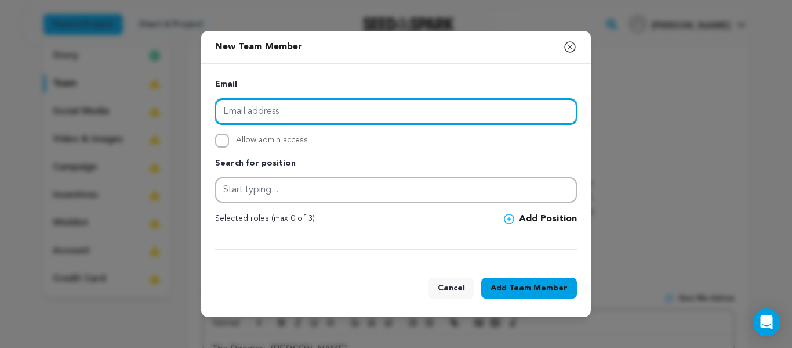
click at [317, 116] on input "email" at bounding box center [396, 112] width 362 height 26
type input "johnnys131@yahoo.com"
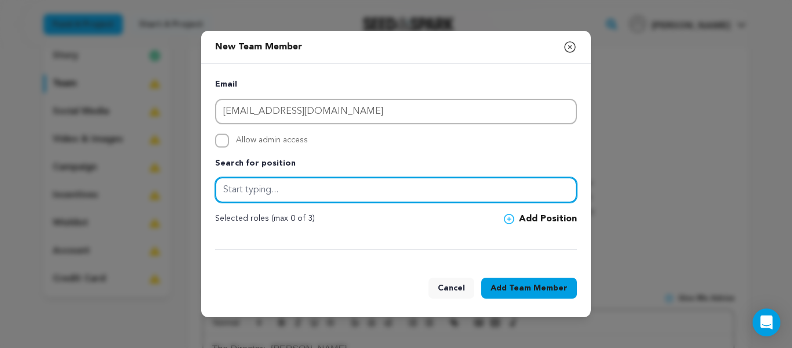
click at [283, 187] on input "text" at bounding box center [396, 190] width 362 height 26
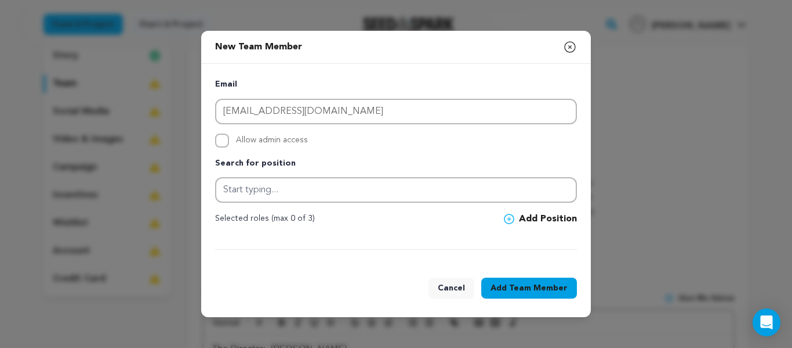
click at [553, 286] on span "Team Member" at bounding box center [538, 288] width 59 height 12
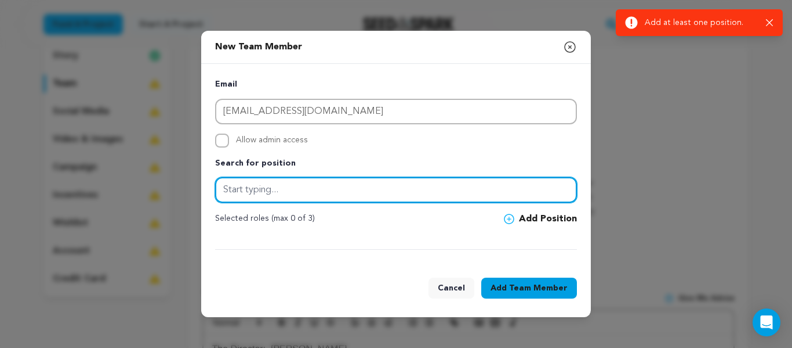
click at [295, 198] on input "text" at bounding box center [396, 190] width 362 height 26
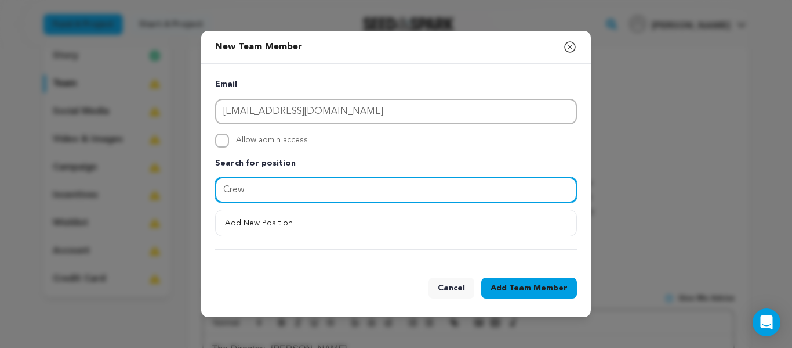
type input "Crew"
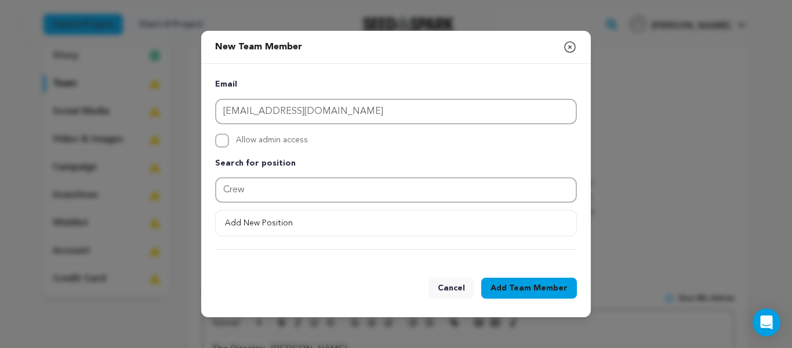
click at [535, 288] on span "Team Member" at bounding box center [538, 288] width 59 height 12
click at [571, 46] on icon "button" at bounding box center [570, 47] width 10 height 10
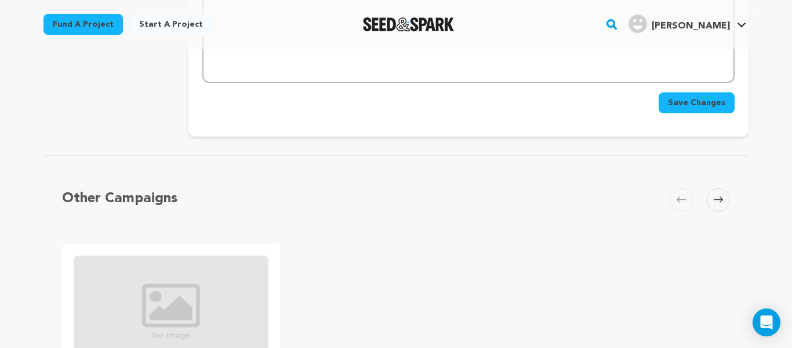
scroll to position [471, 0]
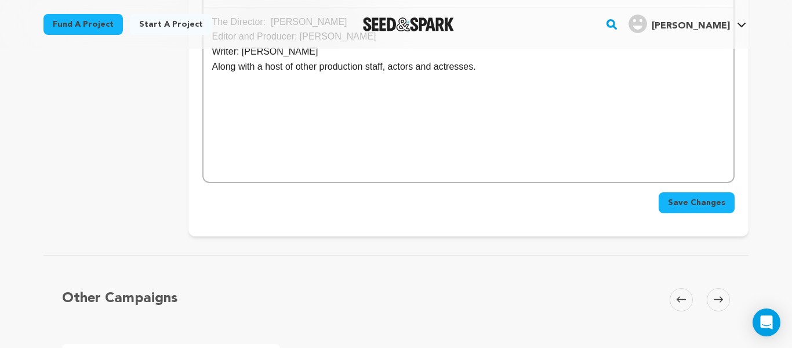
click at [695, 196] on button "Save Changes" at bounding box center [697, 202] width 76 height 21
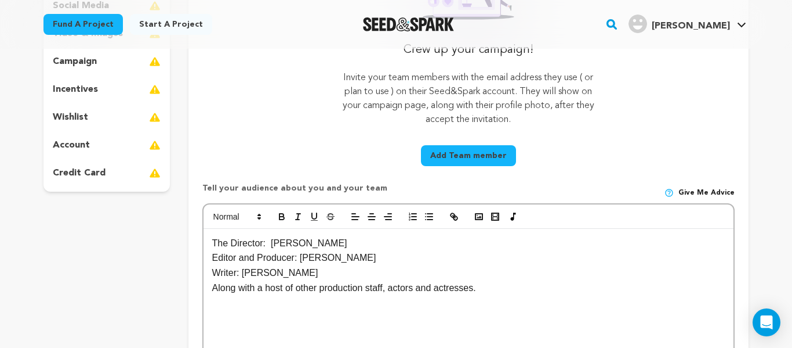
scroll to position [250, 0]
click at [465, 153] on button "Add Team member" at bounding box center [468, 154] width 95 height 21
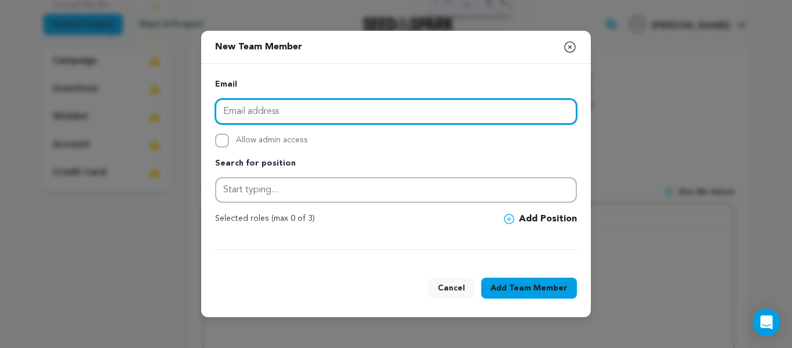
click at [231, 115] on input "email" at bounding box center [396, 112] width 362 height 26
type input "Ellesaturner@yahoo.com"
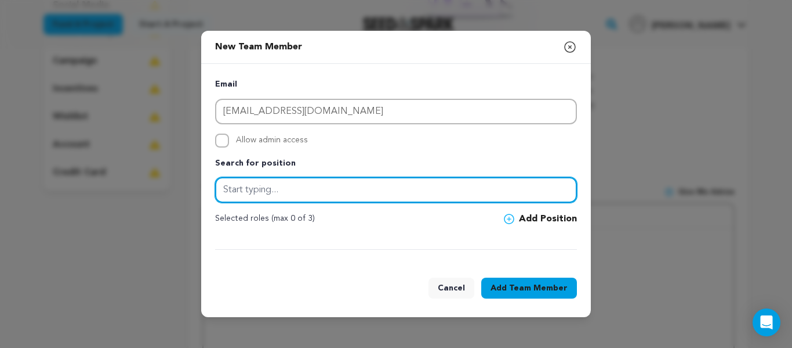
click at [280, 196] on input "text" at bounding box center [396, 190] width 362 height 26
type input "crew"
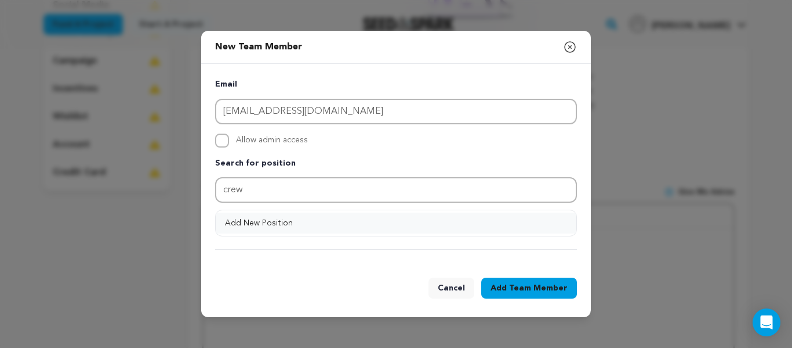
click at [294, 223] on button "Add New Position" at bounding box center [396, 222] width 361 height 21
click at [512, 216] on icon at bounding box center [509, 218] width 10 height 10
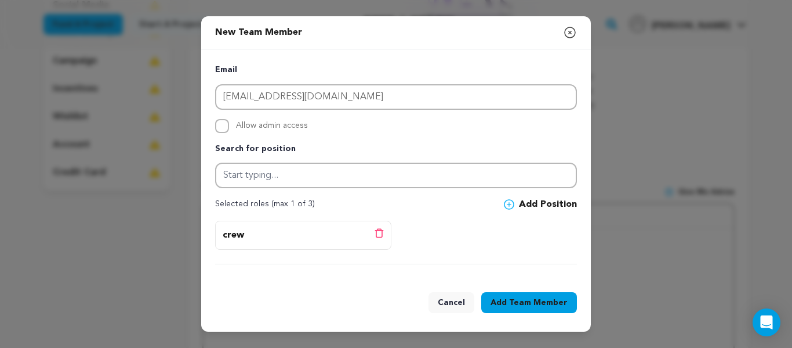
click at [535, 299] on span "Team Member" at bounding box center [538, 302] width 59 height 12
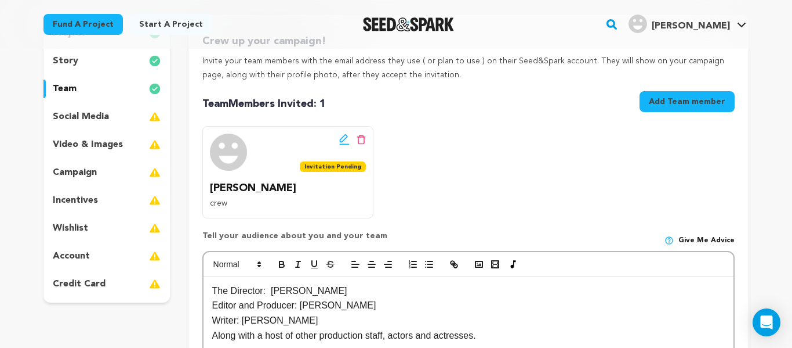
scroll to position [149, 0]
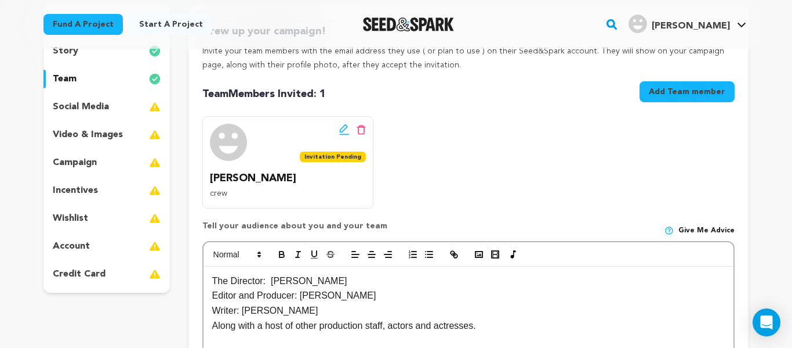
click at [342, 129] on icon at bounding box center [344, 130] width 10 height 12
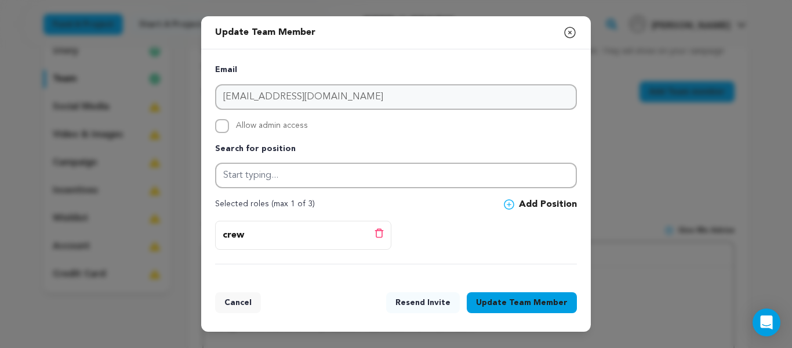
click at [508, 206] on icon at bounding box center [509, 204] width 10 height 10
click at [220, 128] on input "Allow admin access" at bounding box center [222, 126] width 14 height 14
checkbox input "true"
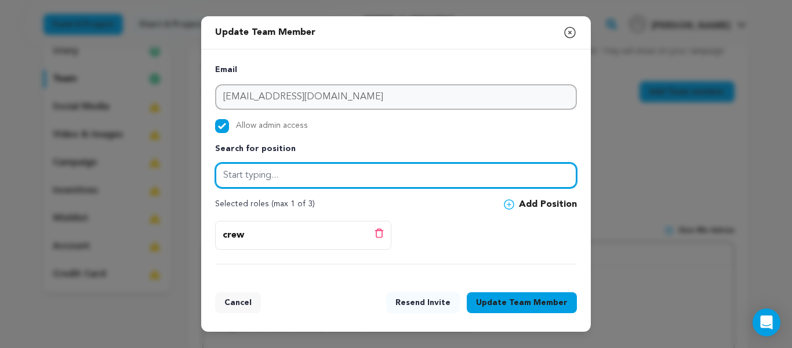
click at [246, 175] on input "text" at bounding box center [396, 175] width 362 height 26
type input "crew"
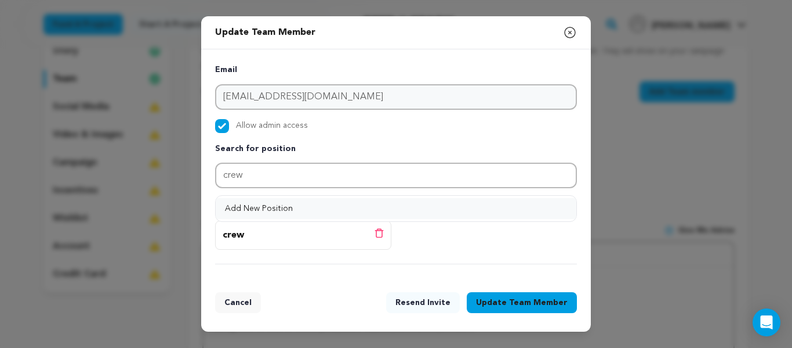
click at [358, 210] on button "Add New Position" at bounding box center [396, 208] width 361 height 21
click at [512, 305] on button "Update Team Member" at bounding box center [522, 302] width 110 height 21
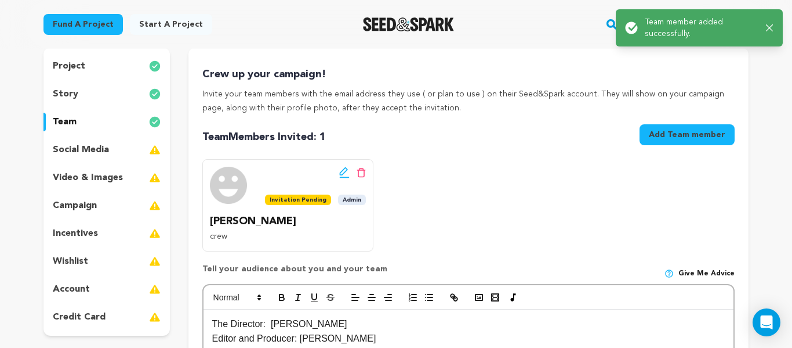
scroll to position [110, 0]
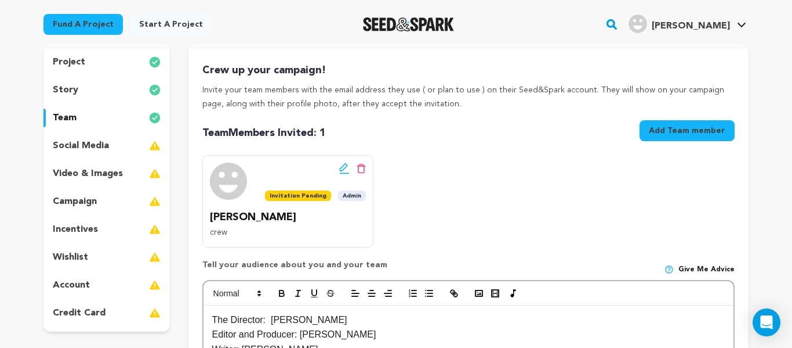
click at [675, 128] on button "Add Team member" at bounding box center [687, 130] width 95 height 21
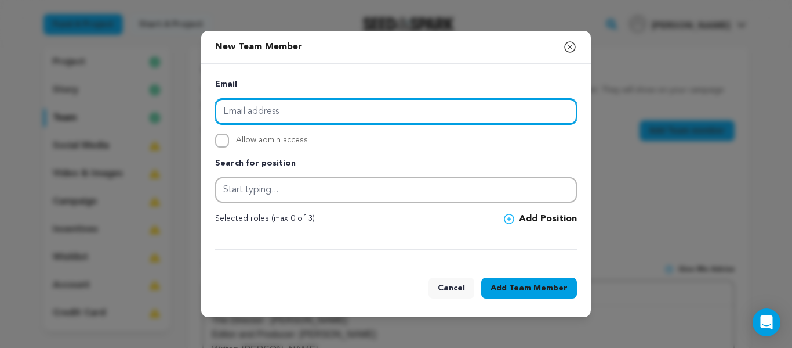
click at [244, 108] on input "email" at bounding box center [396, 112] width 362 height 26
type input "johnnys131@yahoo.com"
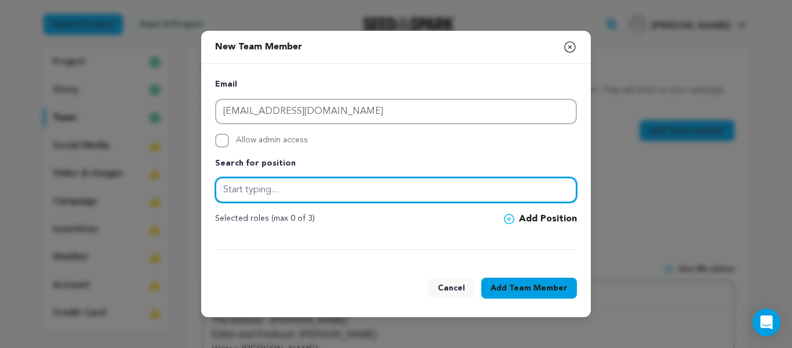
click at [237, 184] on input "text" at bounding box center [396, 190] width 362 height 26
type input "crew"
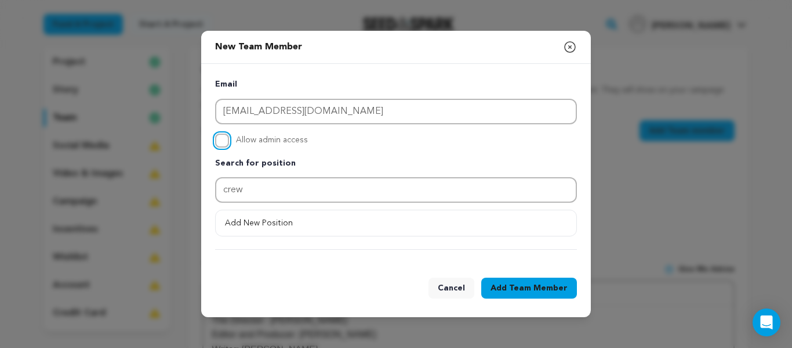
click at [218, 142] on input "Allow admin access" at bounding box center [222, 140] width 14 height 14
checkbox input "true"
click at [518, 287] on span "Team Member" at bounding box center [538, 288] width 59 height 12
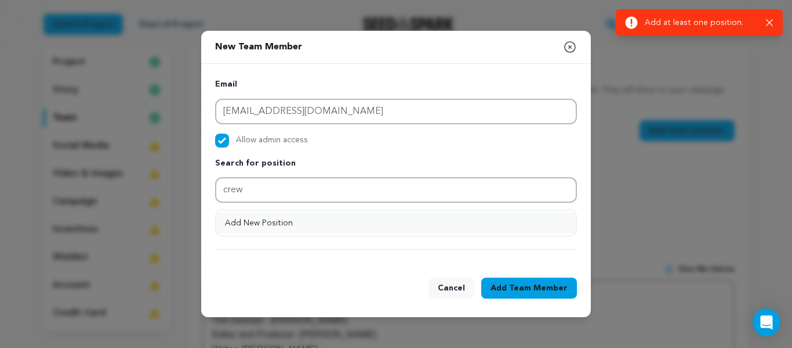
click at [277, 221] on button "Add New Position" at bounding box center [396, 222] width 361 height 21
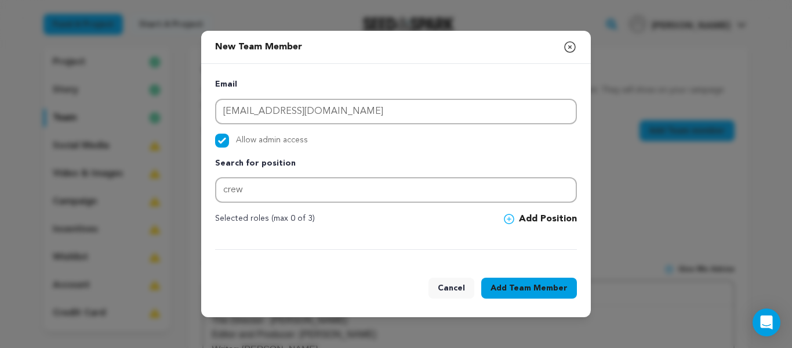
click at [556, 276] on div "Cancel Add Team Member" at bounding box center [396, 289] width 390 height 53
click at [553, 284] on span "Team Member" at bounding box center [538, 288] width 59 height 12
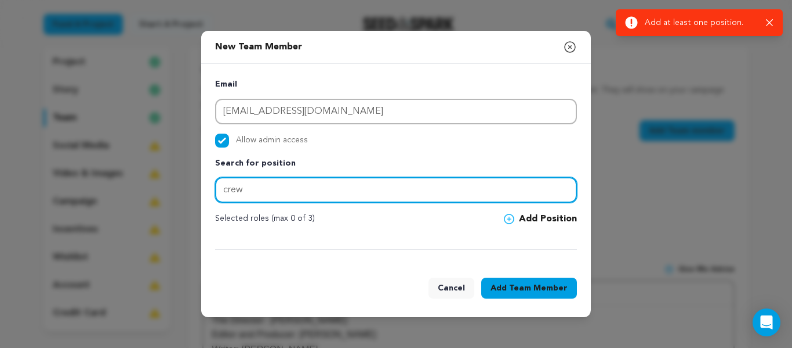
click at [254, 185] on input "crew" at bounding box center [396, 190] width 362 height 26
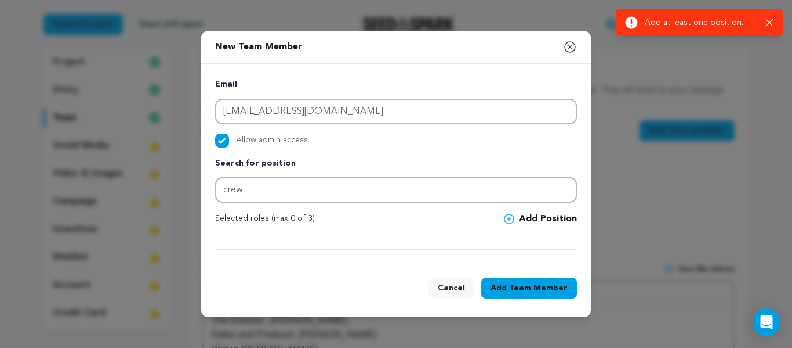
click at [508, 219] on icon at bounding box center [509, 218] width 10 height 10
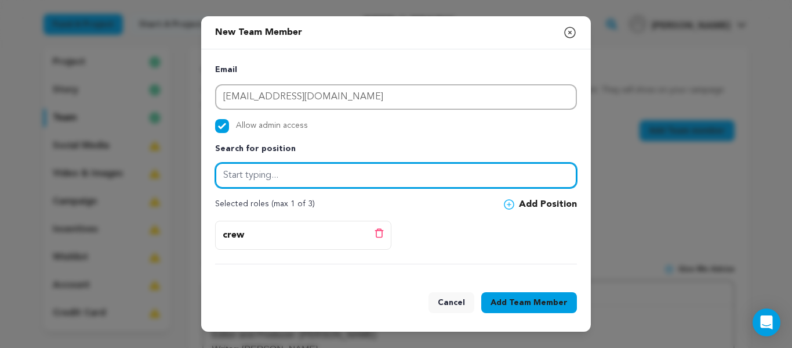
click at [395, 175] on input "text" at bounding box center [396, 175] width 362 height 26
type input "crew"
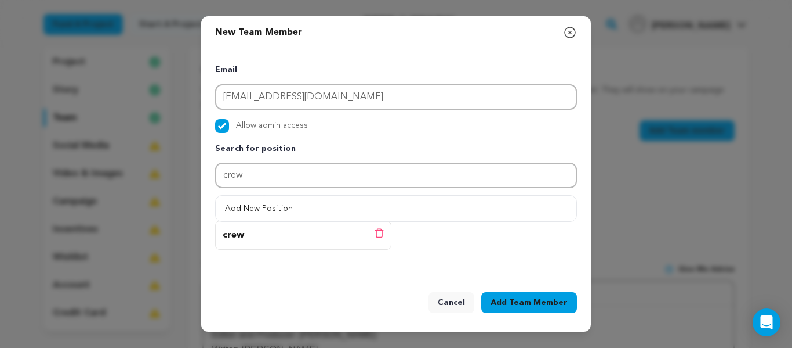
click at [512, 304] on button "Add Team Member" at bounding box center [530, 302] width 96 height 21
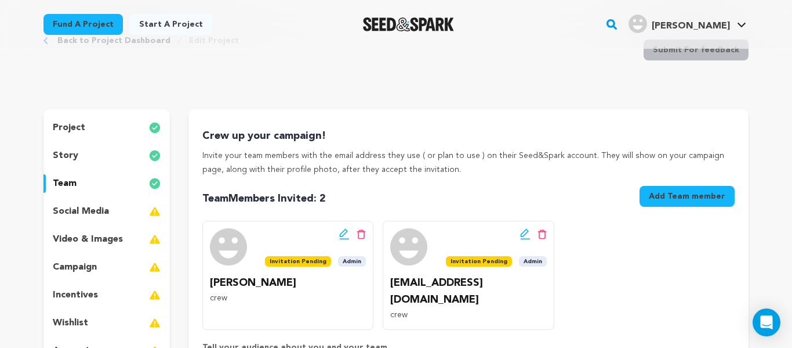
scroll to position [44, 0]
click at [153, 214] on media_icon at bounding box center [155, 212] width 12 height 14
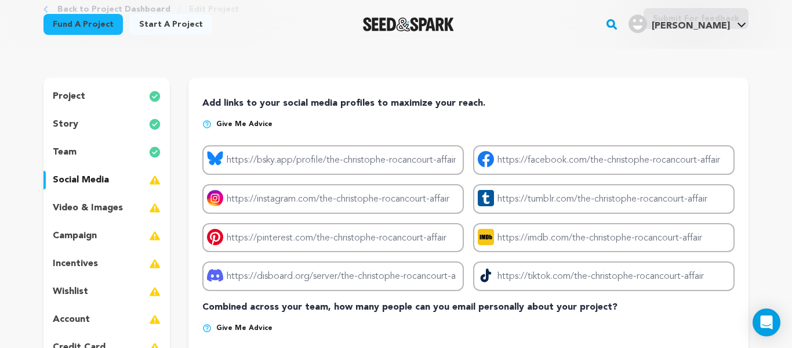
scroll to position [118, 0]
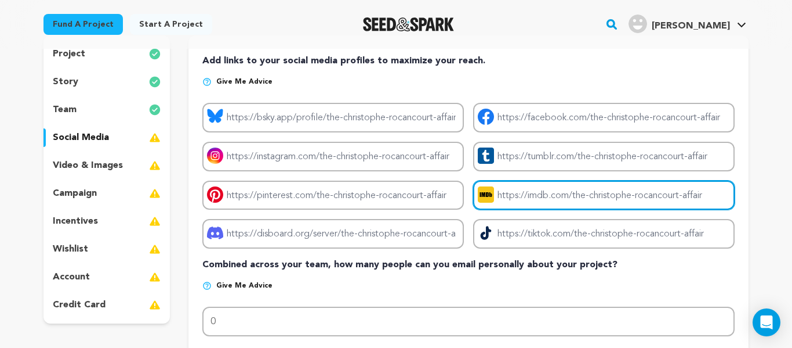
click at [596, 187] on input "Project imdb link" at bounding box center [604, 195] width 262 height 30
click at [528, 196] on input "Project imdb link" at bounding box center [604, 195] width 262 height 30
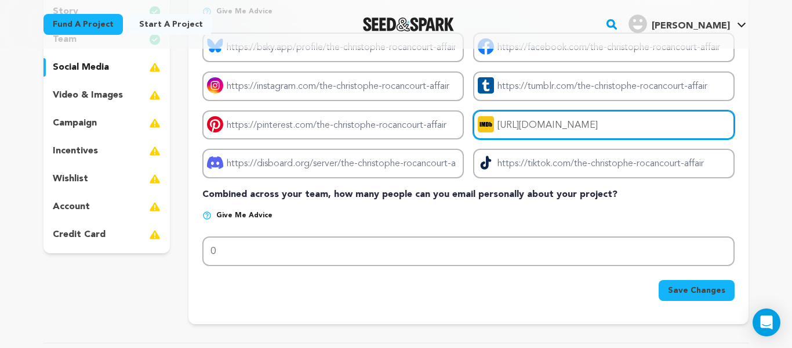
scroll to position [191, 0]
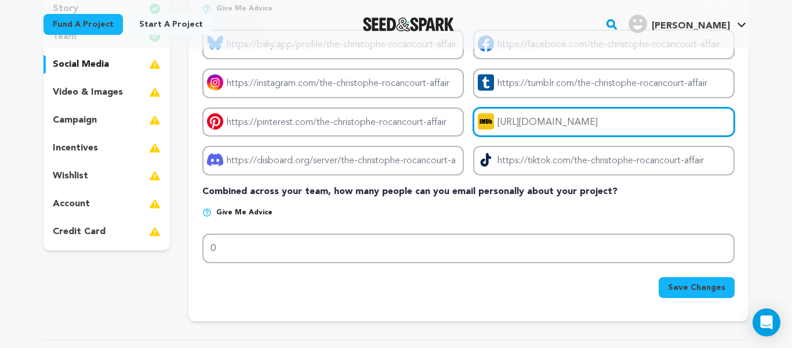
type input "https://www.imdb.com/title/tt21362700/?ref_=ext_shr"
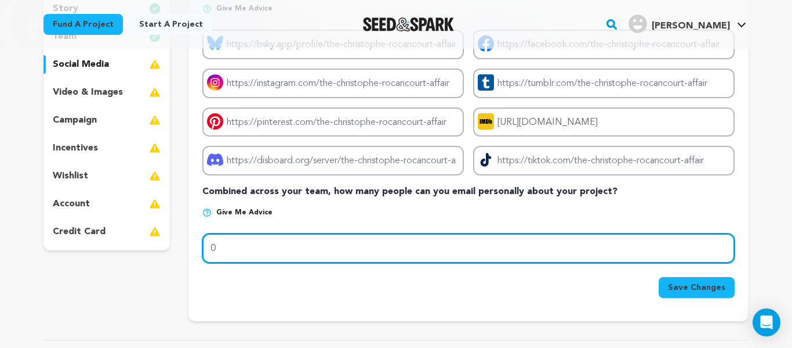
click at [236, 248] on input "0" at bounding box center [468, 248] width 533 height 30
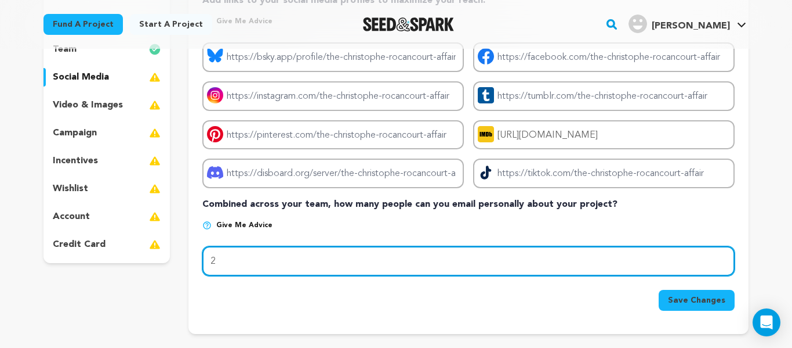
scroll to position [180, 0]
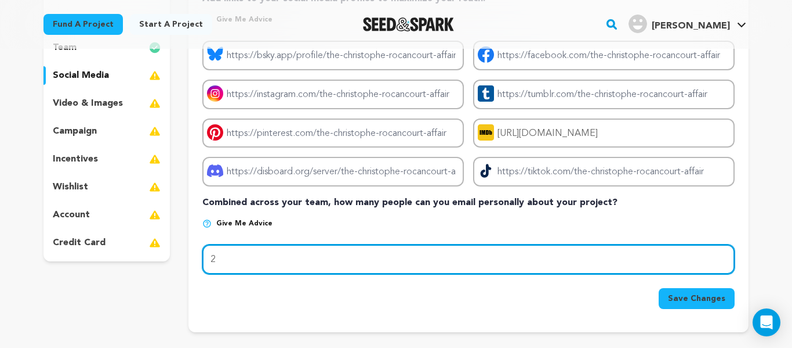
type input "2"
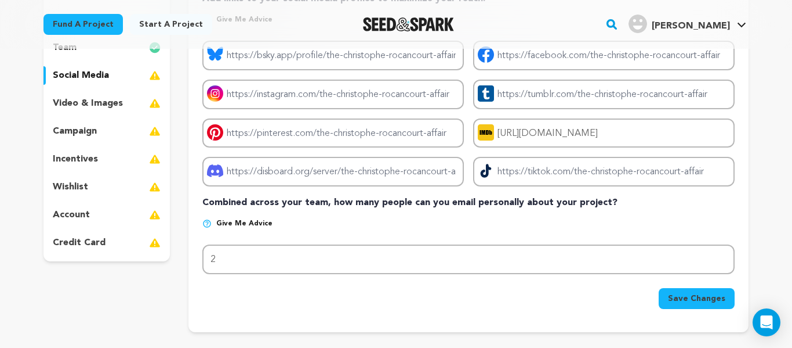
click at [704, 298] on span "Save Changes" at bounding box center [696, 298] width 57 height 12
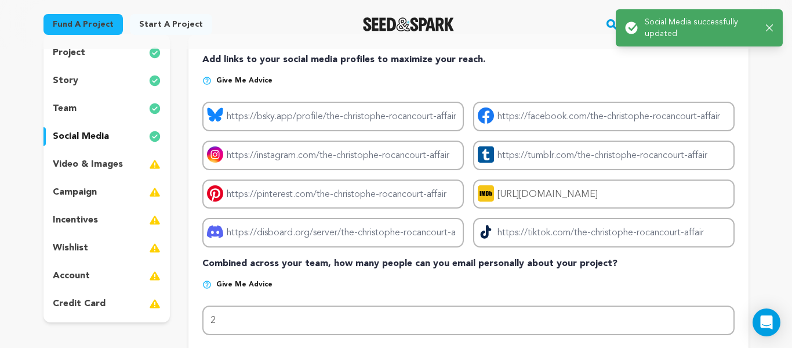
scroll to position [122, 0]
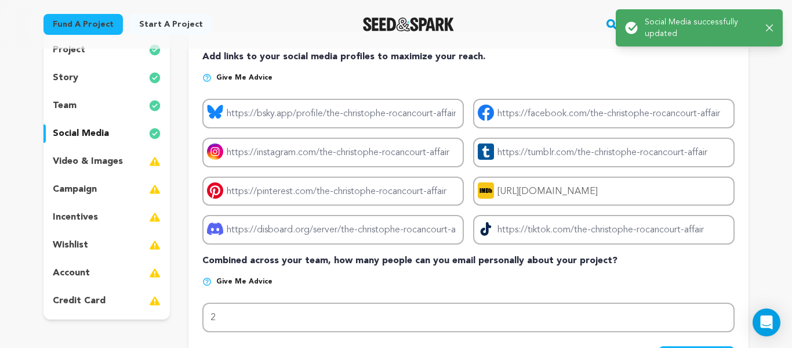
click at [152, 160] on images_icon at bounding box center [155, 161] width 12 height 14
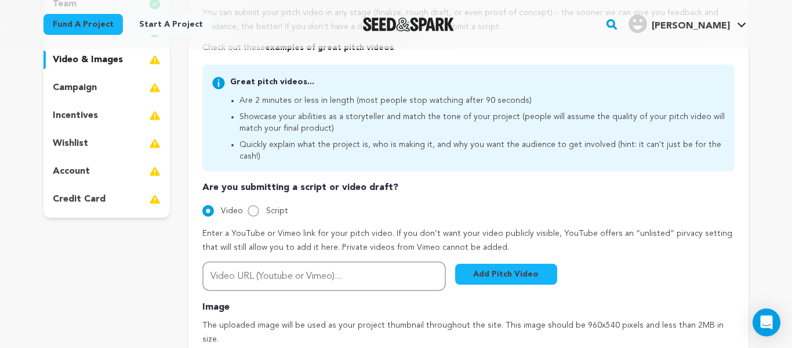
scroll to position [225, 0]
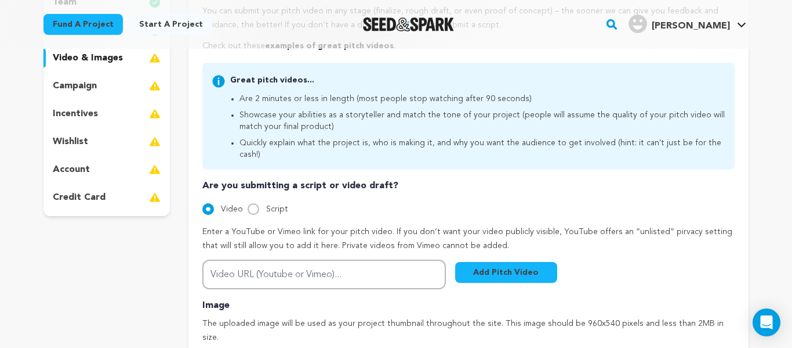
click at [248, 203] on div at bounding box center [254, 209] width 12 height 12
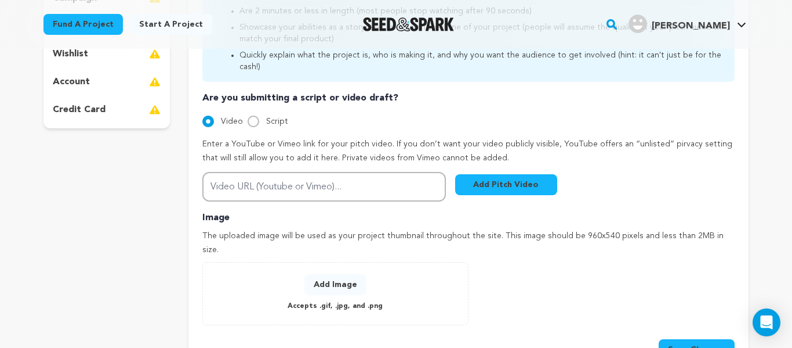
scroll to position [319, 0]
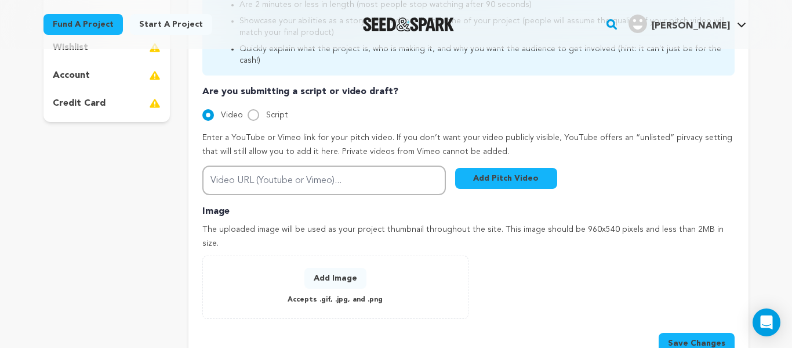
click at [330, 267] on button "Add Image" at bounding box center [336, 277] width 62 height 21
click at [342, 267] on button "Add Image" at bounding box center [336, 277] width 62 height 21
click at [327, 267] on button "Add Image" at bounding box center [336, 277] width 62 height 21
click at [345, 267] on button "Add Image" at bounding box center [336, 277] width 62 height 21
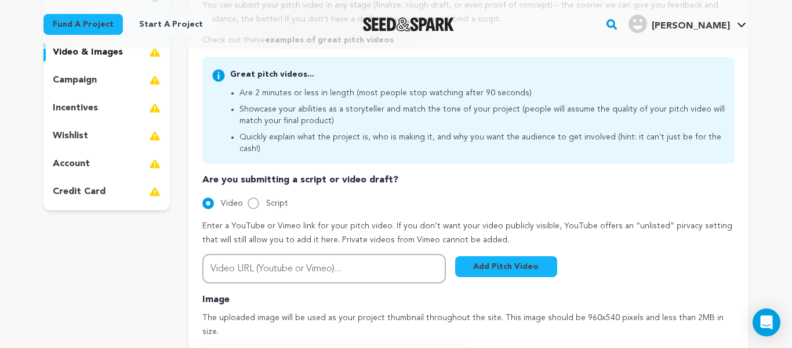
scroll to position [227, 0]
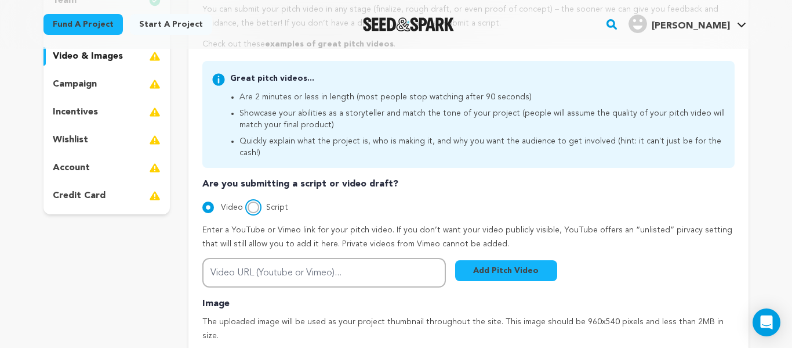
click at [255, 201] on input "Script" at bounding box center [254, 207] width 12 height 12
radio input "true"
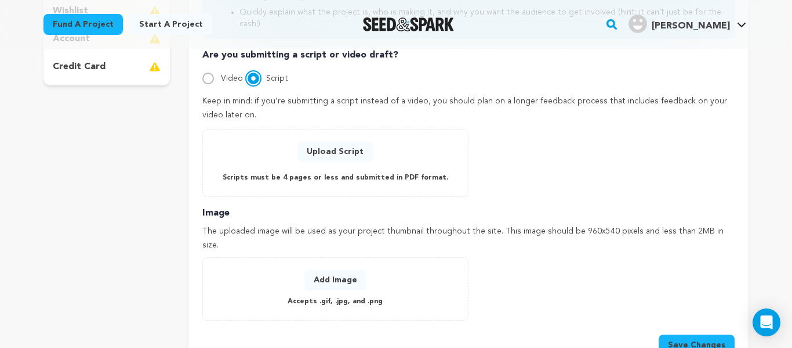
scroll to position [358, 0]
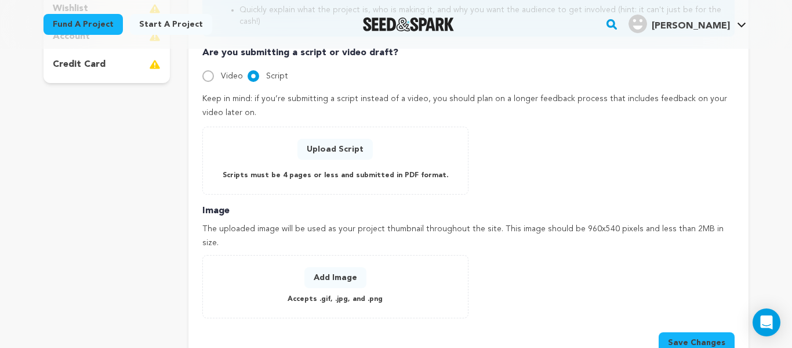
click at [341, 143] on button "Upload Script" at bounding box center [335, 149] width 75 height 21
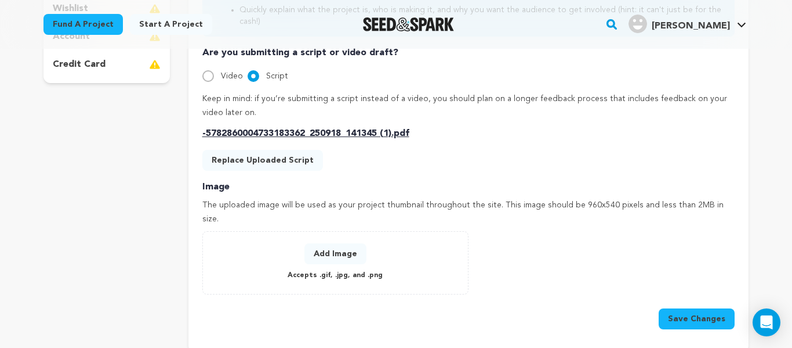
click at [338, 243] on button "Add Image" at bounding box center [336, 253] width 62 height 21
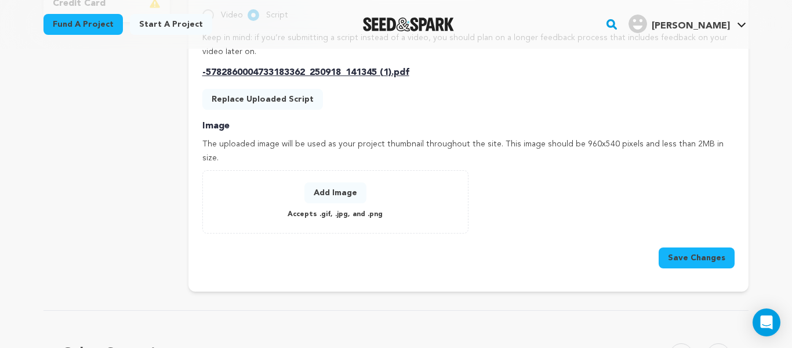
scroll to position [421, 0]
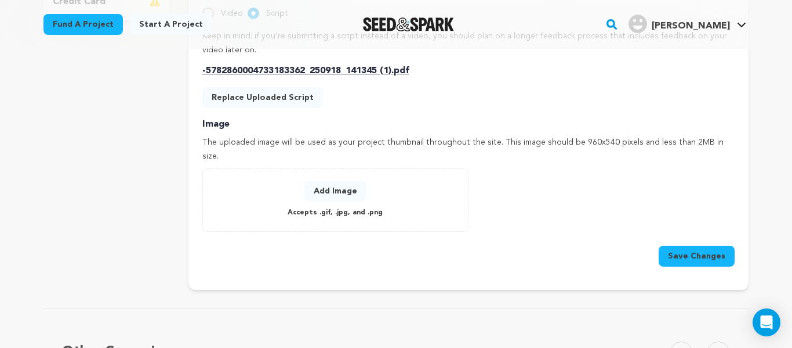
click at [703, 245] on button "Save Changes" at bounding box center [697, 255] width 76 height 21
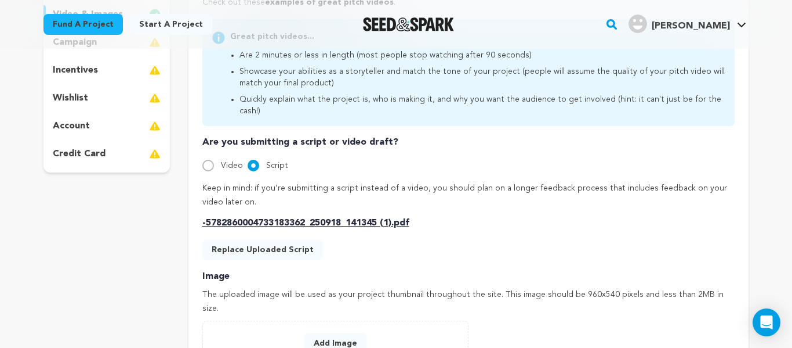
scroll to position [230, 0]
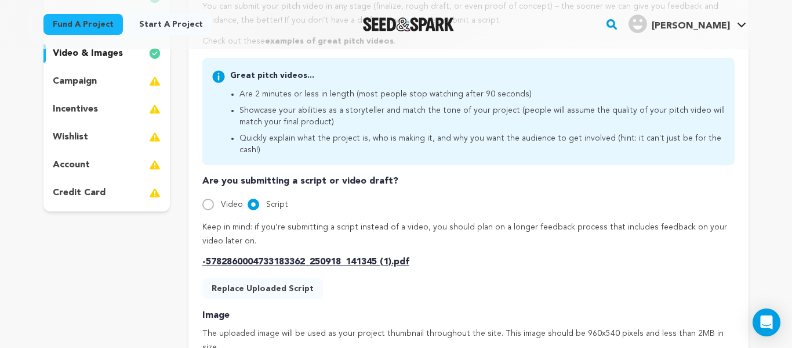
click at [157, 82] on img at bounding box center [155, 81] width 12 height 14
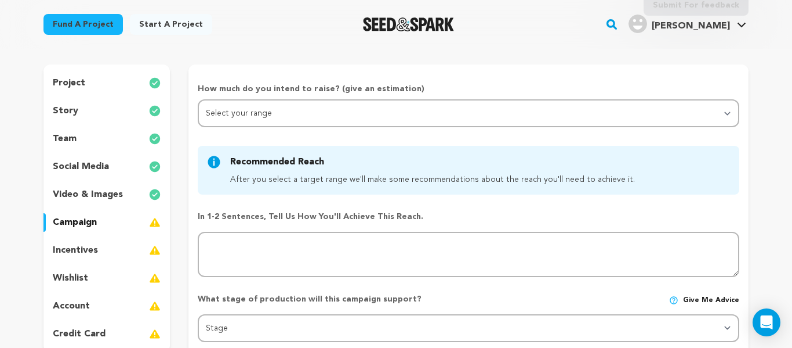
scroll to position [88, 0]
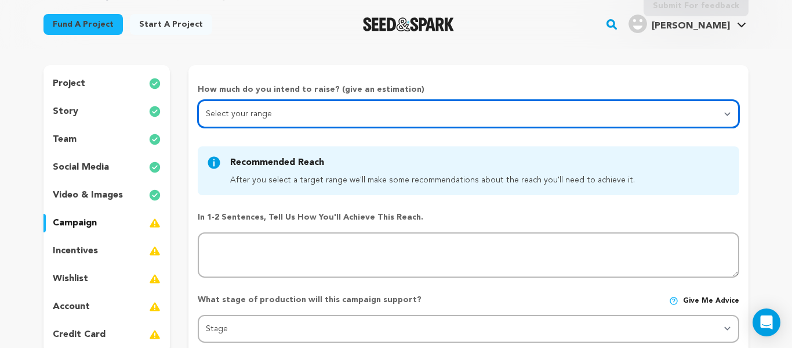
click at [712, 100] on select "Select your range Less than $10k 10k - $14k 15k - $24k 25k - $49k 50k or more" at bounding box center [469, 114] width 542 height 28
select select "5"
click at [198, 100] on select "Select your range Less than $10k 10k - $14k 15k - $24k 25k - $49k 50k or more" at bounding box center [469, 114] width 542 height 28
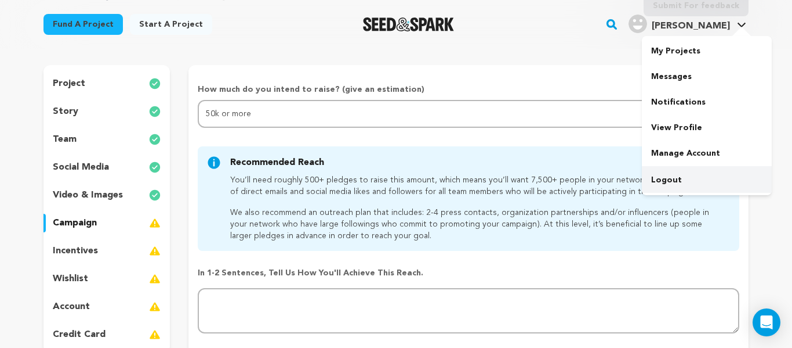
click at [683, 175] on link "Logout" at bounding box center [707, 180] width 130 height 26
